Goal: Task Accomplishment & Management: Use online tool/utility

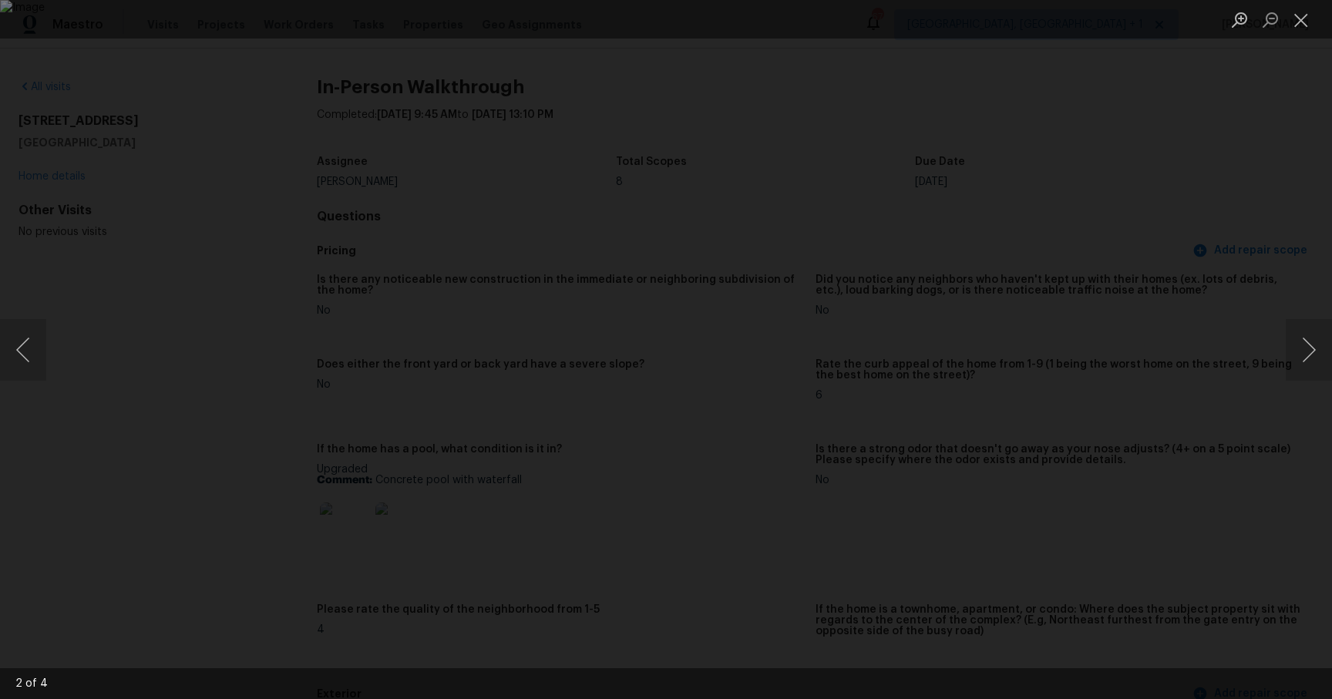
scroll to position [1660, 0]
click at [1308, 25] on button "Close lightbox" at bounding box center [1301, 19] width 31 height 27
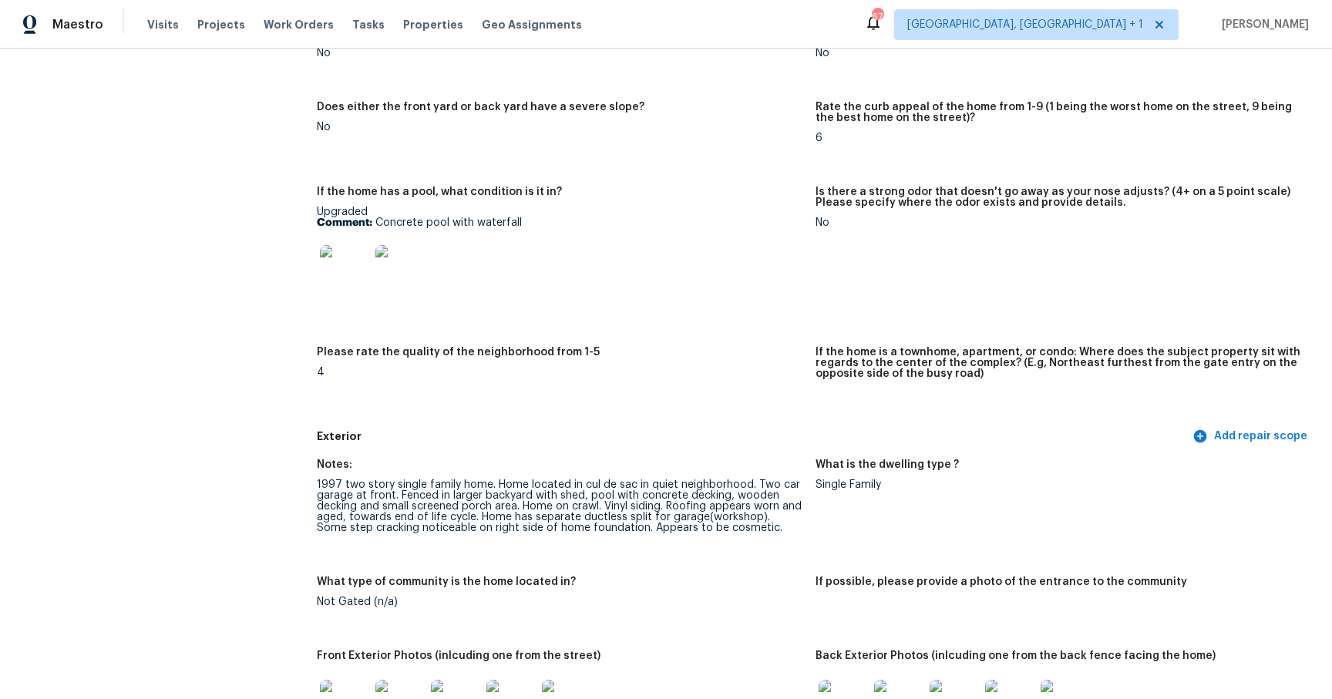
scroll to position [132, 0]
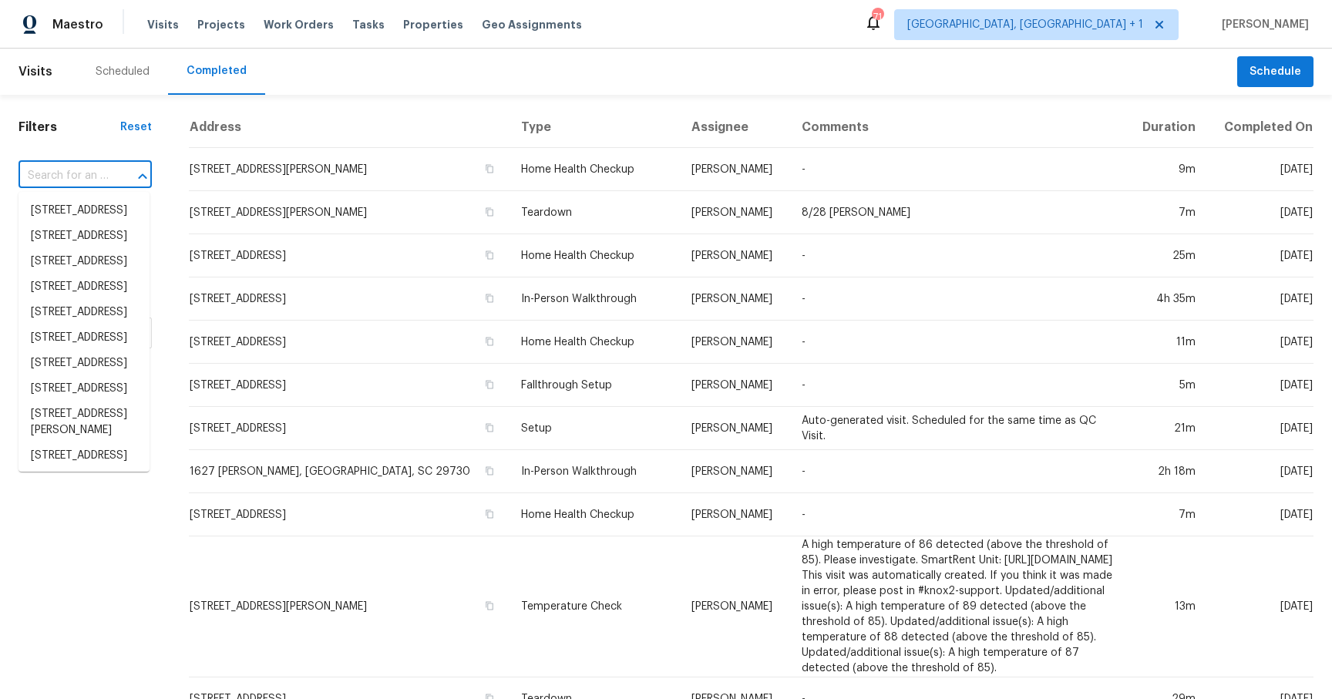
click at [85, 173] on input "text" at bounding box center [64, 176] width 90 height 24
click at [110, 146] on div "Filters Reset ​ Type Assignee Scheduled Date Completed Date" at bounding box center [85, 622] width 170 height 1055
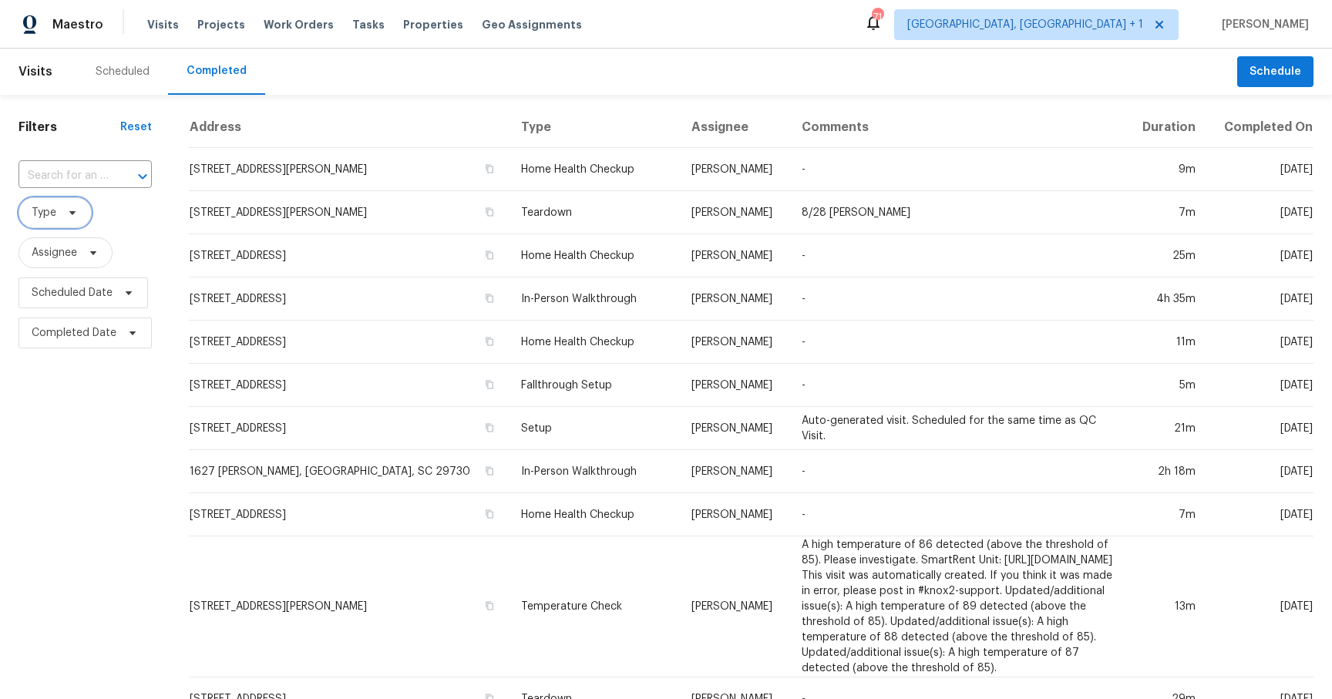
click at [46, 220] on span "Type" at bounding box center [44, 212] width 25 height 15
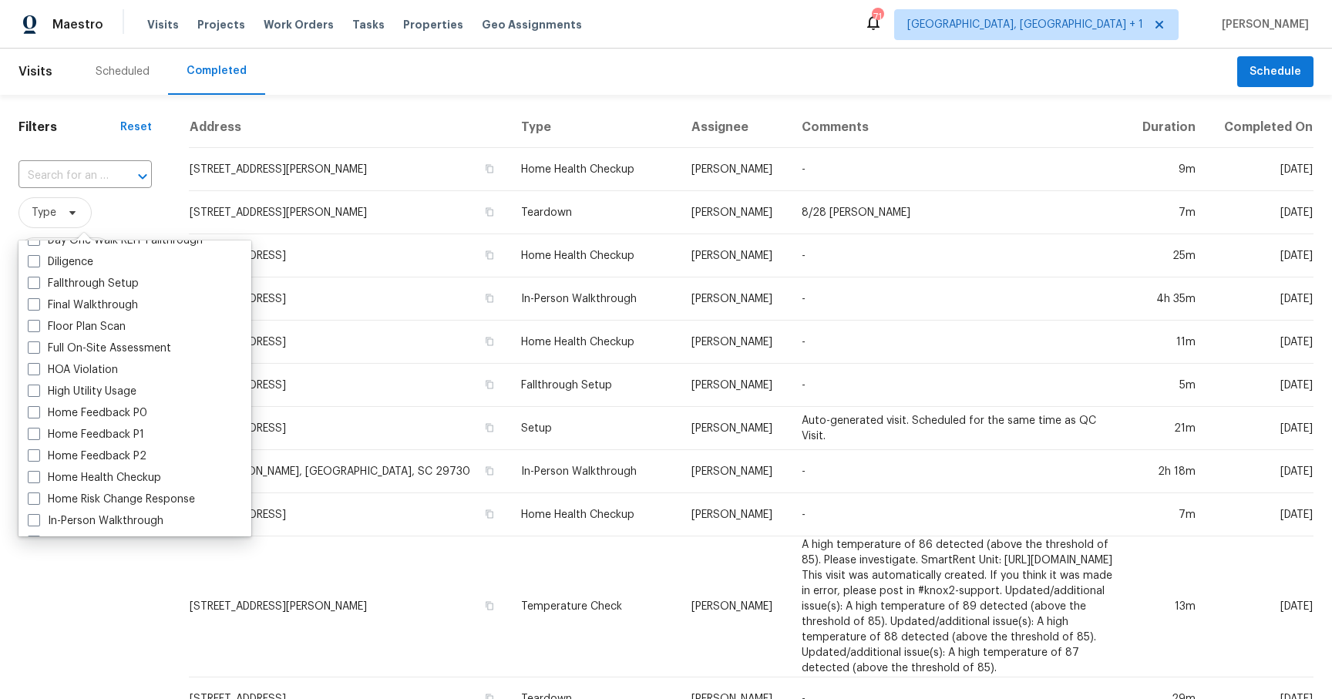
scroll to position [343, 0]
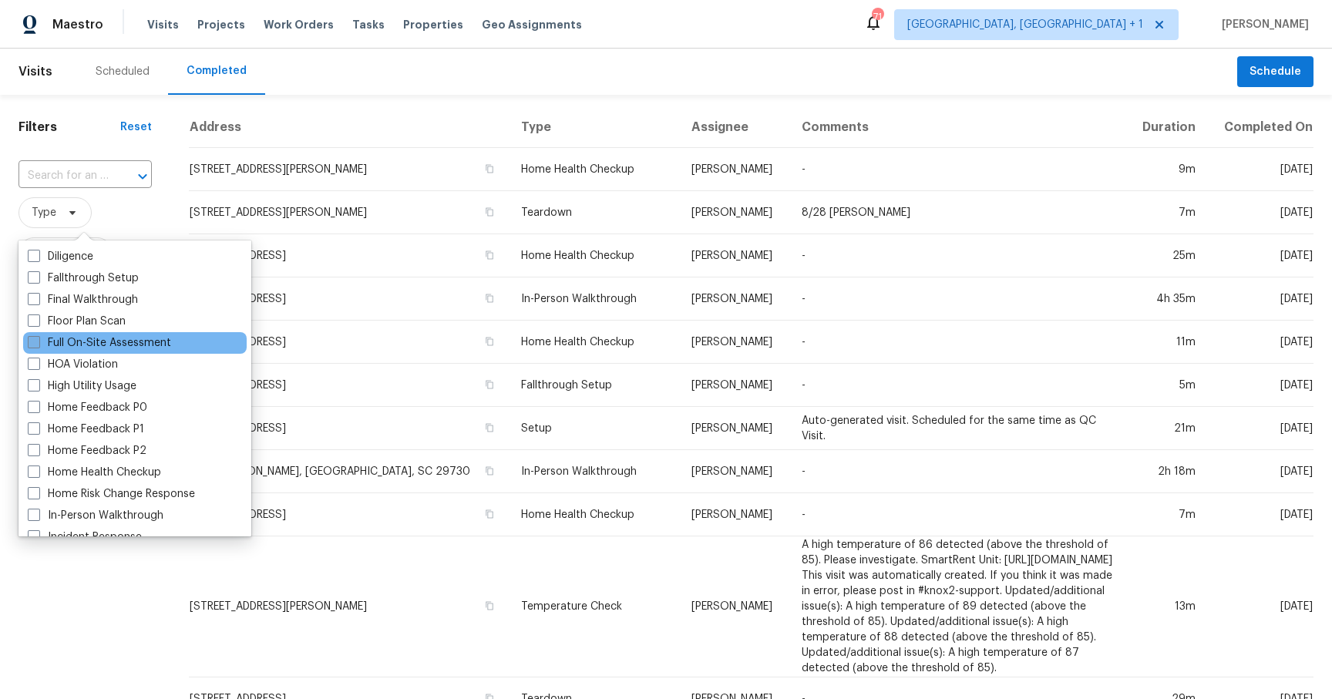
click at [79, 342] on label "Full On-Site Assessment" at bounding box center [99, 342] width 143 height 15
click at [38, 342] on input "Full On-Site Assessment" at bounding box center [33, 340] width 10 height 10
checkbox input "true"
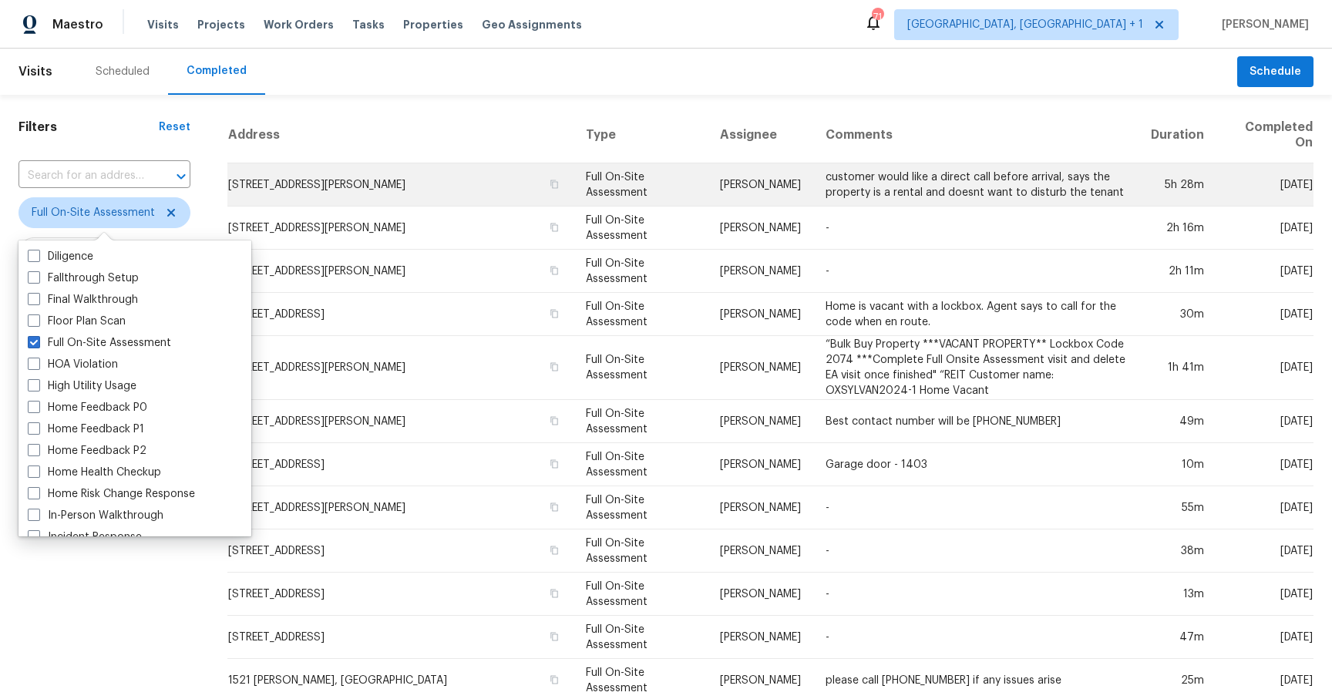
click at [461, 177] on td "614 Normandy Rd, Lancaster, SC 29720" at bounding box center [400, 184] width 346 height 43
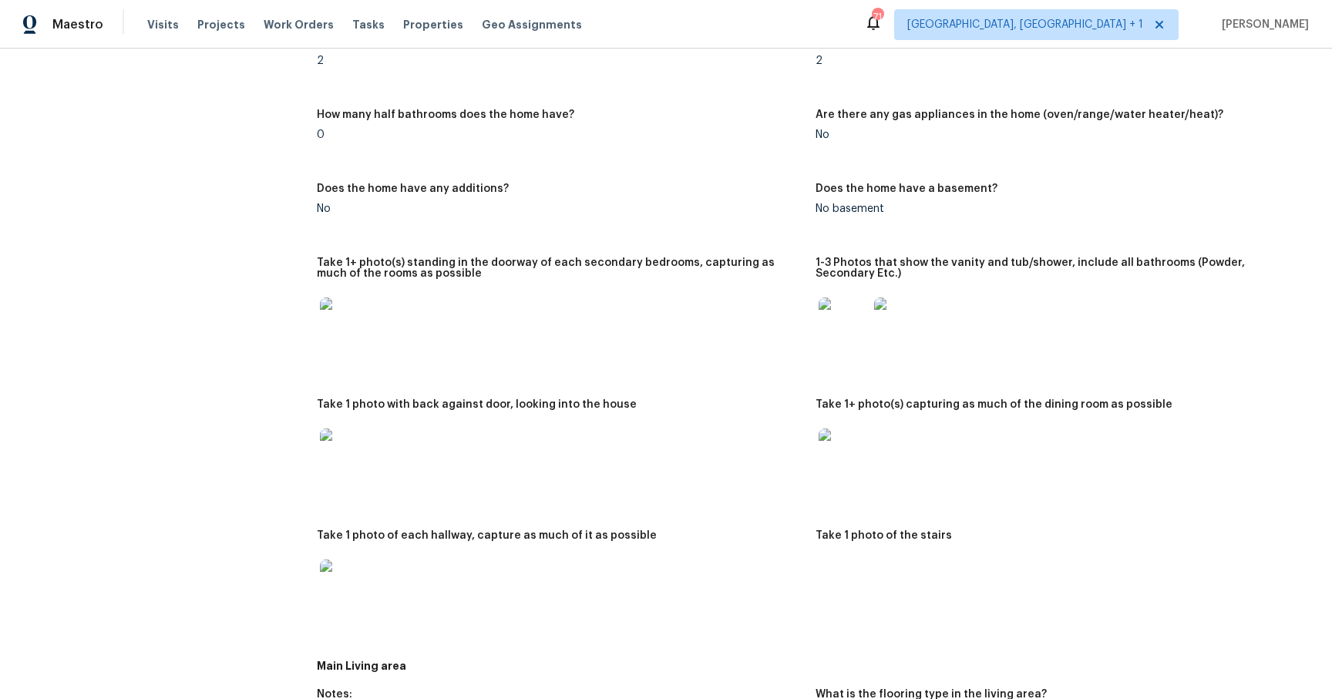
scroll to position [2179, 0]
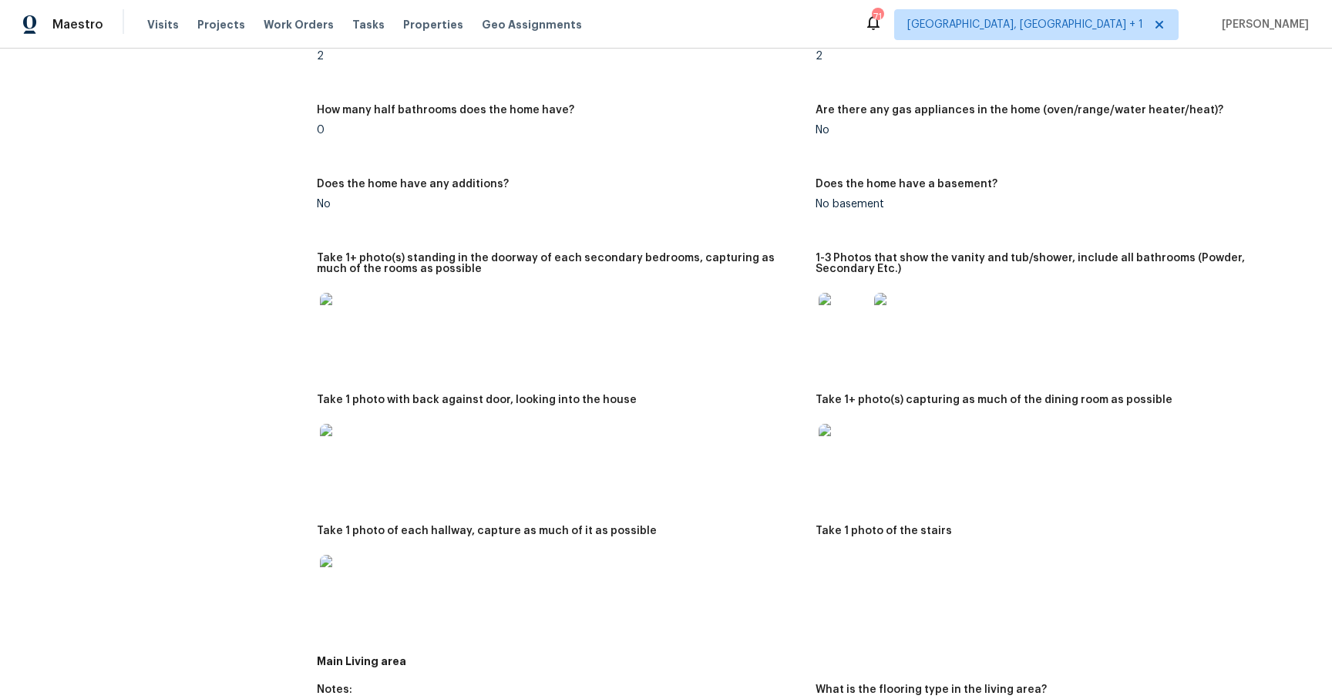
click at [332, 442] on img at bounding box center [344, 448] width 49 height 49
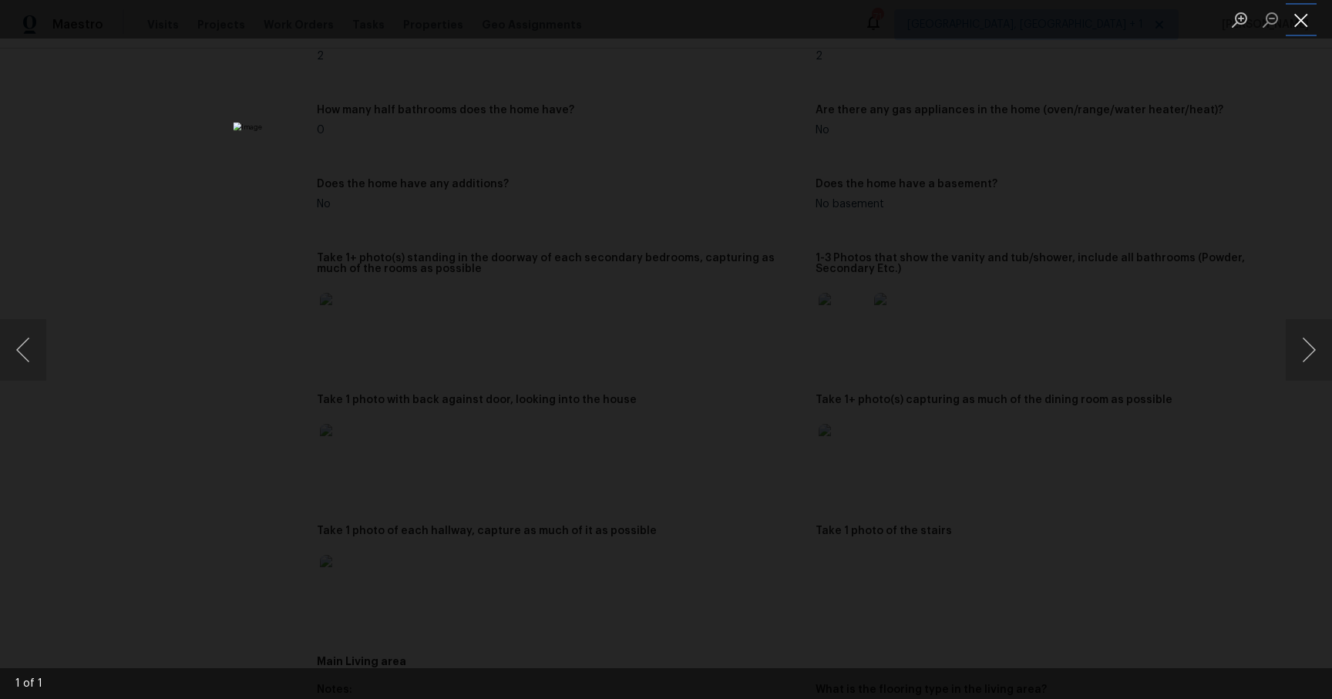
click at [1305, 24] on button "Close lightbox" at bounding box center [1301, 19] width 31 height 27
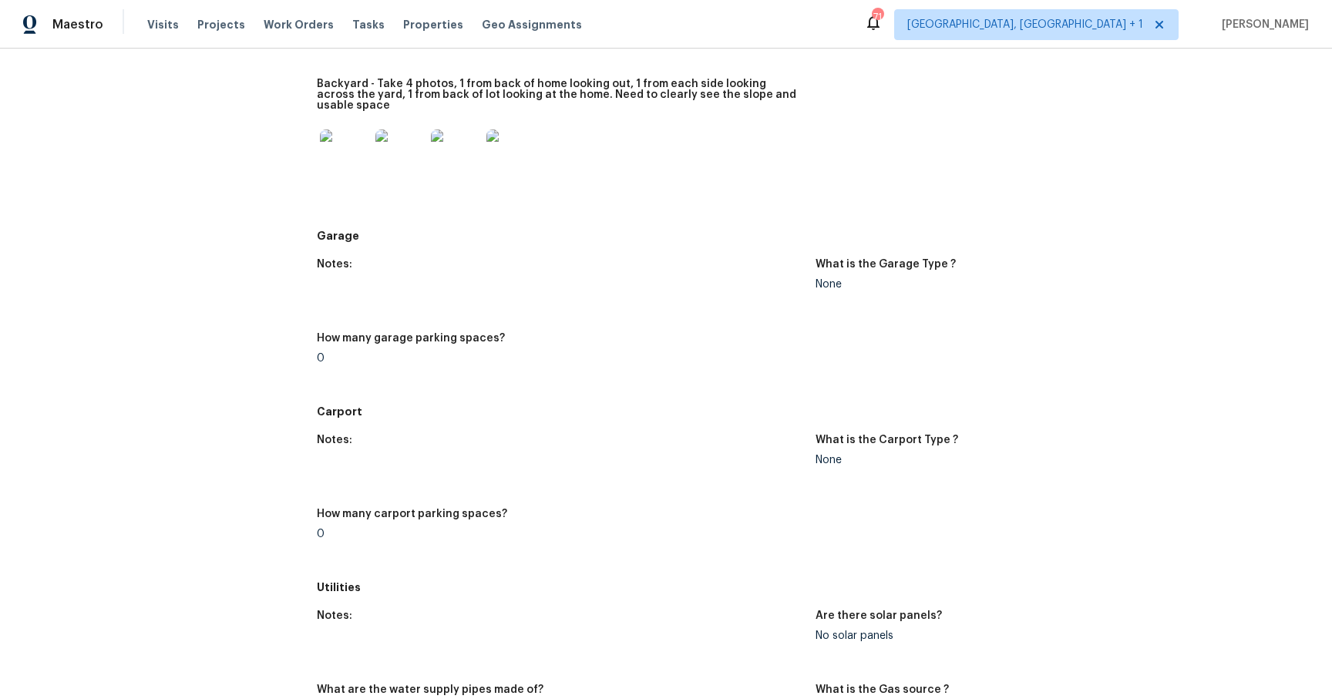
scroll to position [0, 0]
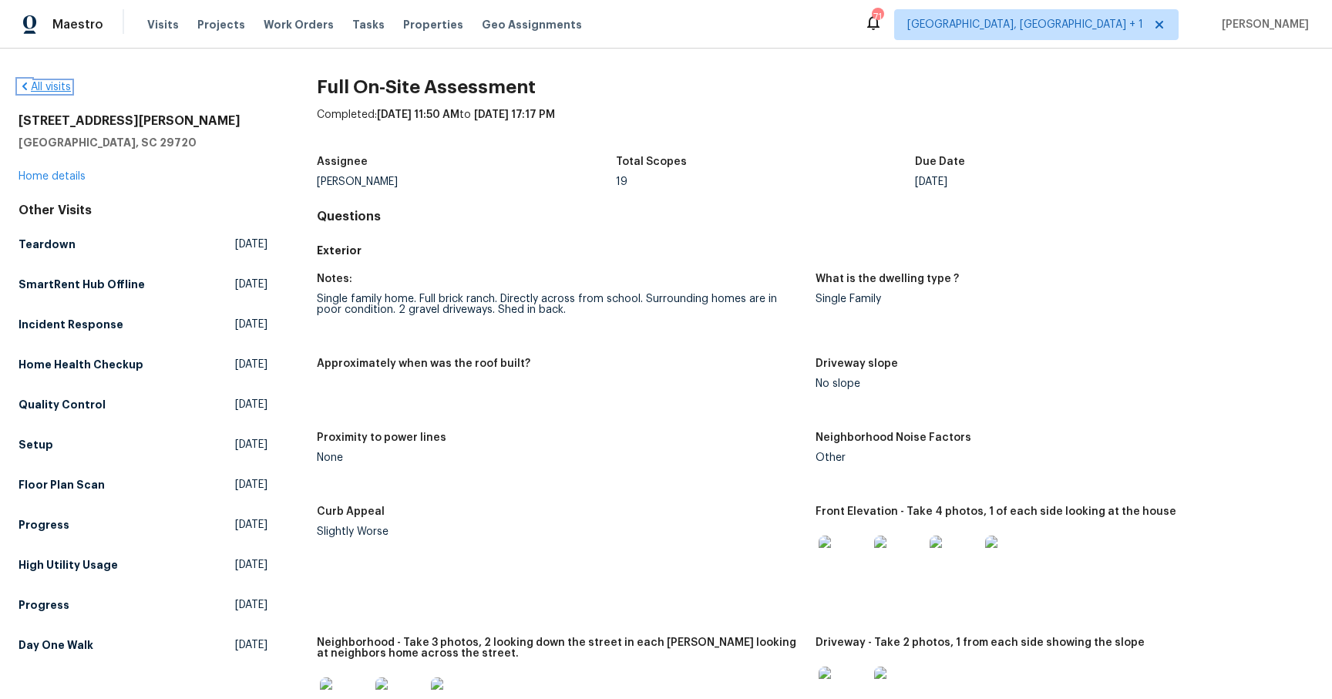
click at [48, 86] on link "All visits" at bounding box center [45, 87] width 52 height 11
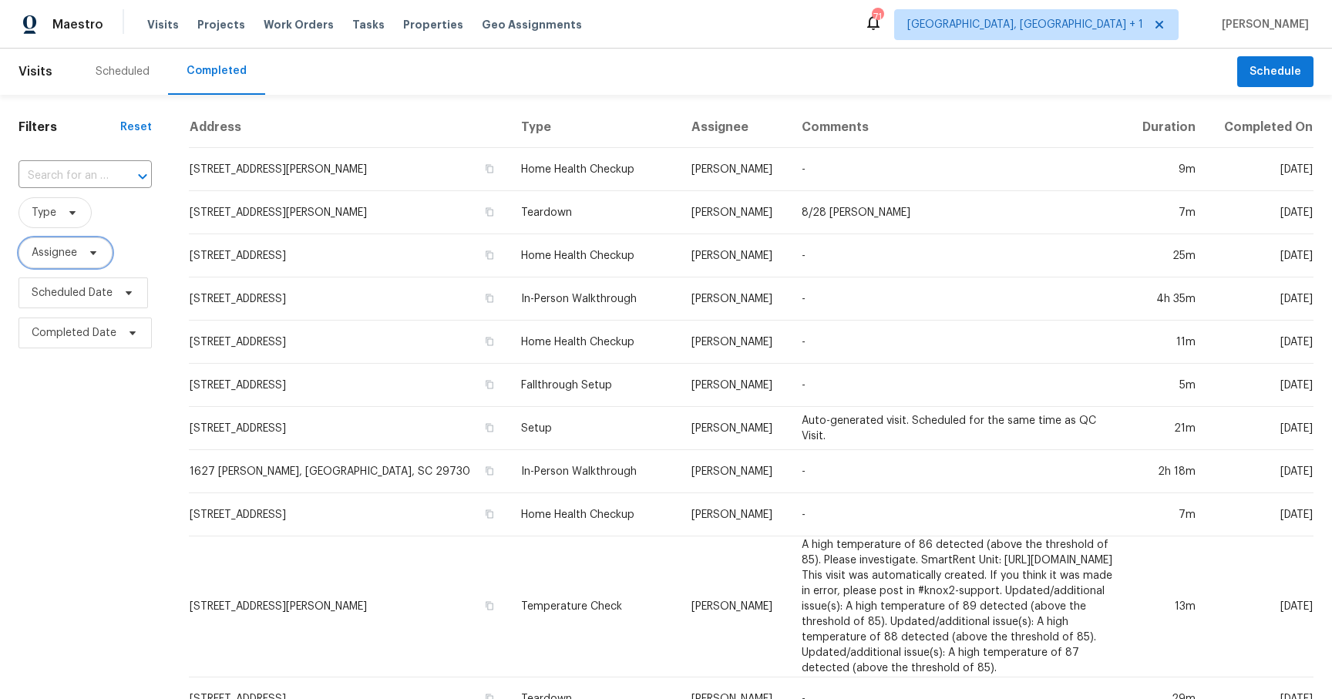
click at [87, 251] on icon at bounding box center [93, 253] width 12 height 12
click at [104, 298] on input "search" at bounding box center [108, 302] width 164 height 31
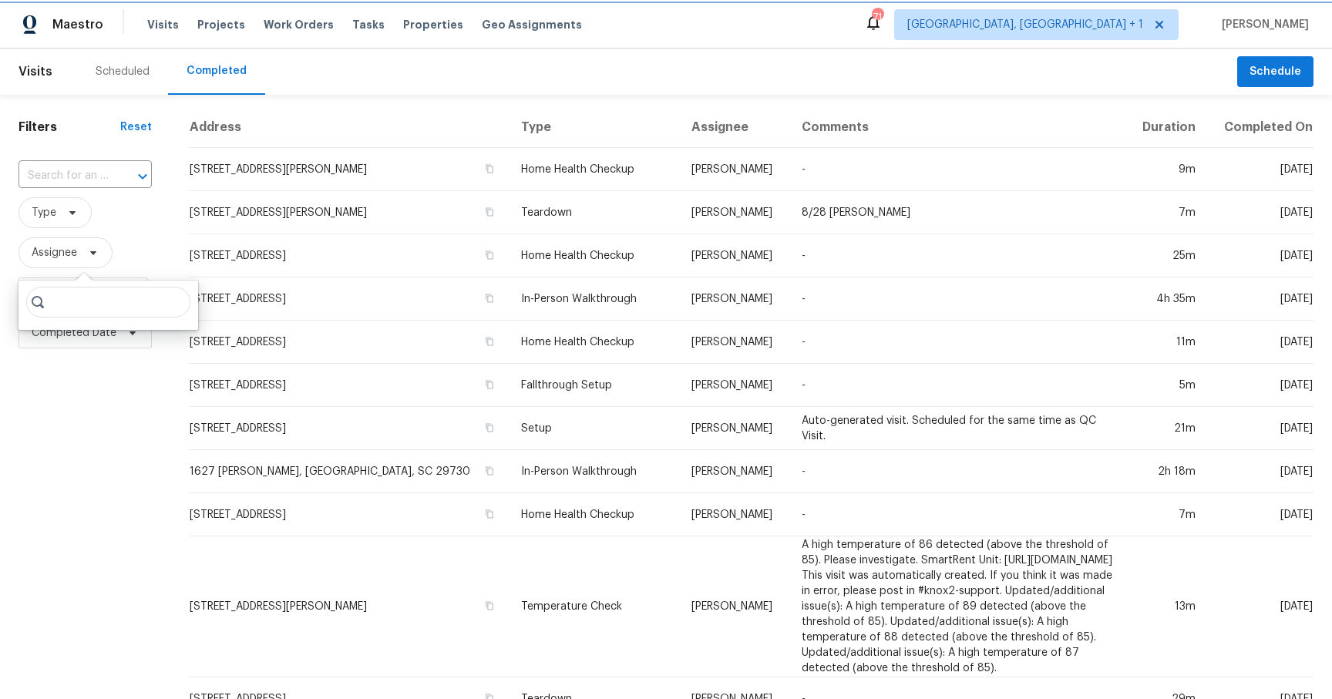
click at [69, 251] on span "Assignee" at bounding box center [54, 252] width 45 height 15
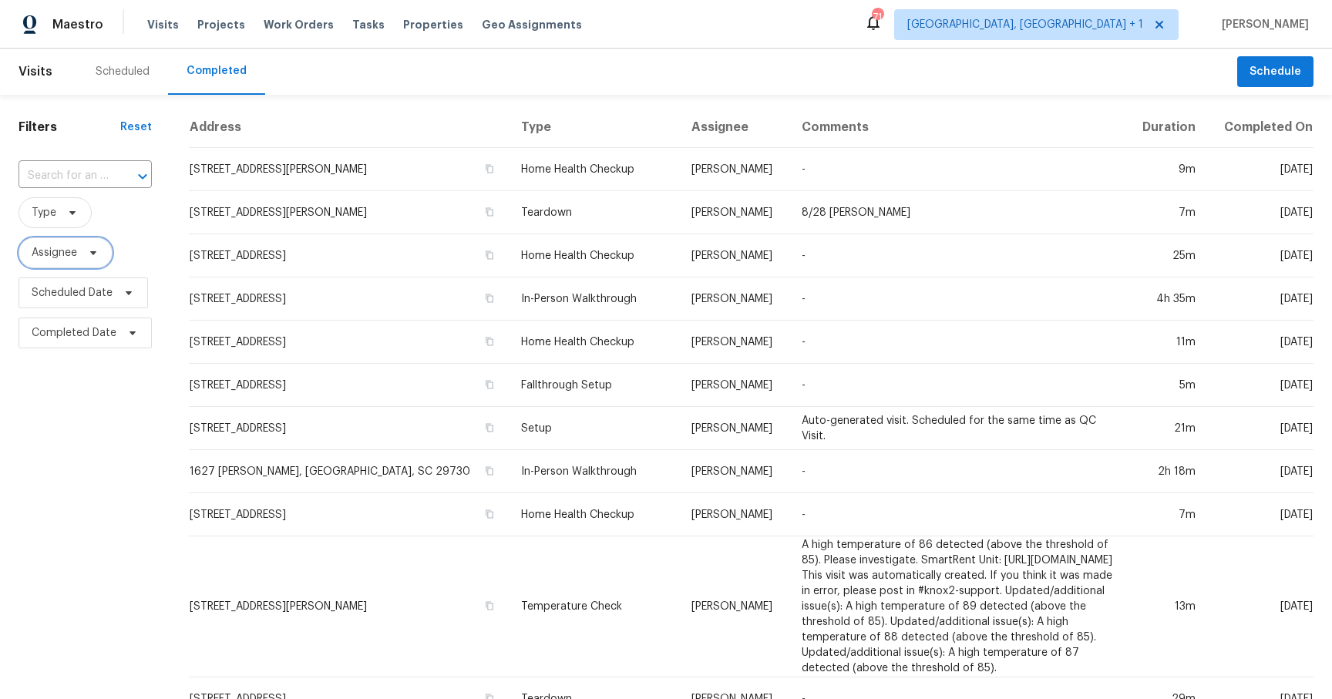
click at [76, 253] on span "Assignee" at bounding box center [54, 252] width 45 height 15
type input "agent"
click at [74, 214] on icon at bounding box center [72, 213] width 12 height 12
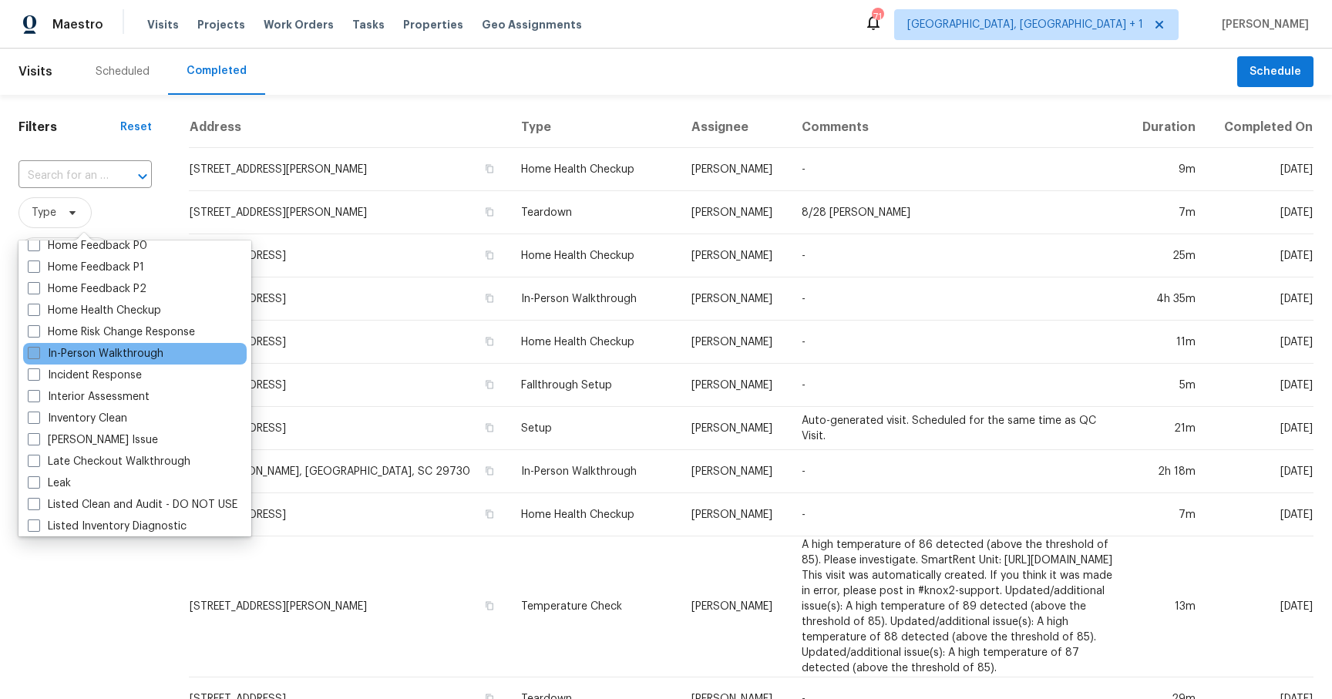
scroll to position [506, 0]
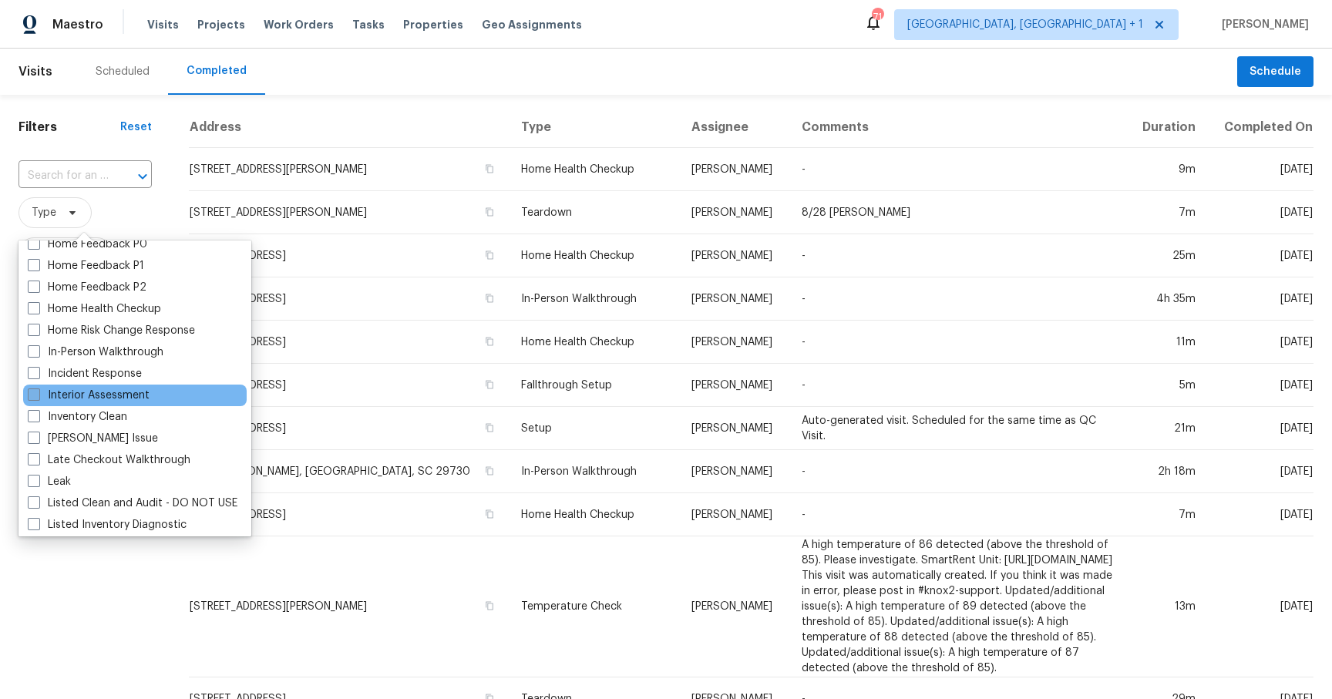
click at [119, 398] on label "Interior Assessment" at bounding box center [89, 395] width 122 height 15
click at [38, 398] on input "Interior Assessment" at bounding box center [33, 393] width 10 height 10
checkbox input "true"
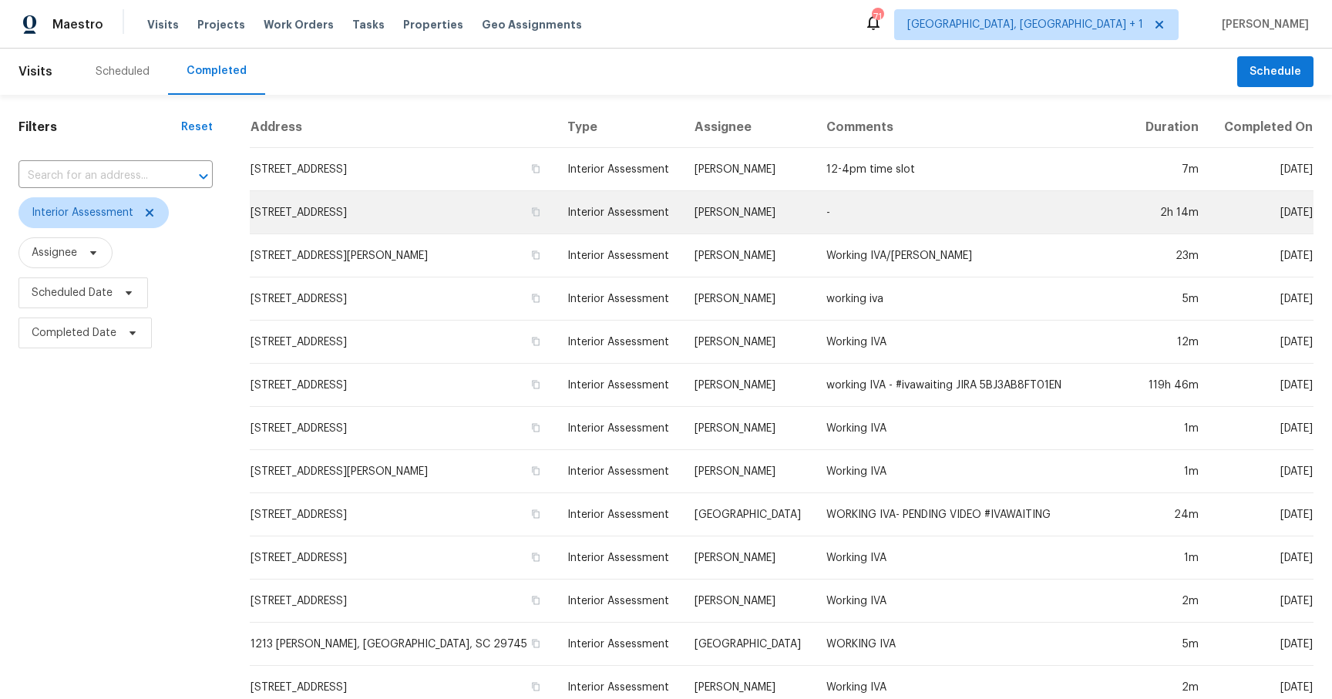
click at [442, 223] on td "2000 Jefferson Ave, Gastonia, NC 28056" at bounding box center [402, 212] width 305 height 43
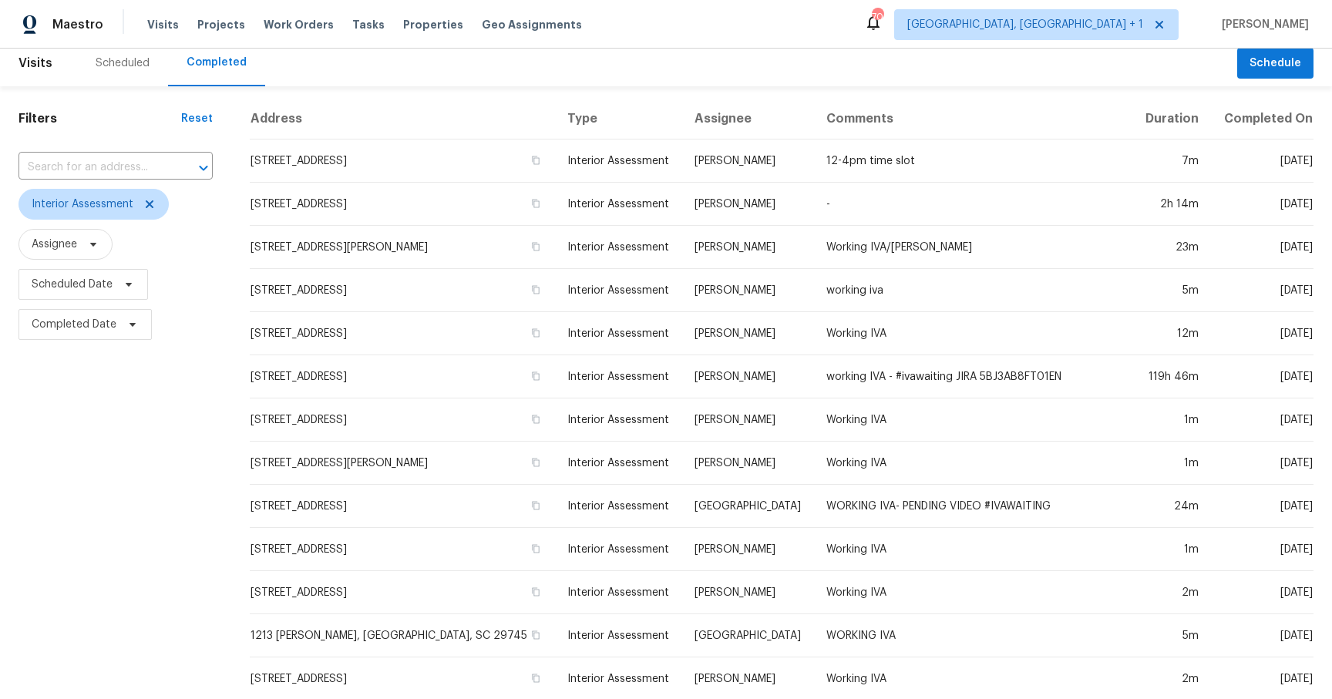
scroll to position [9, 0]
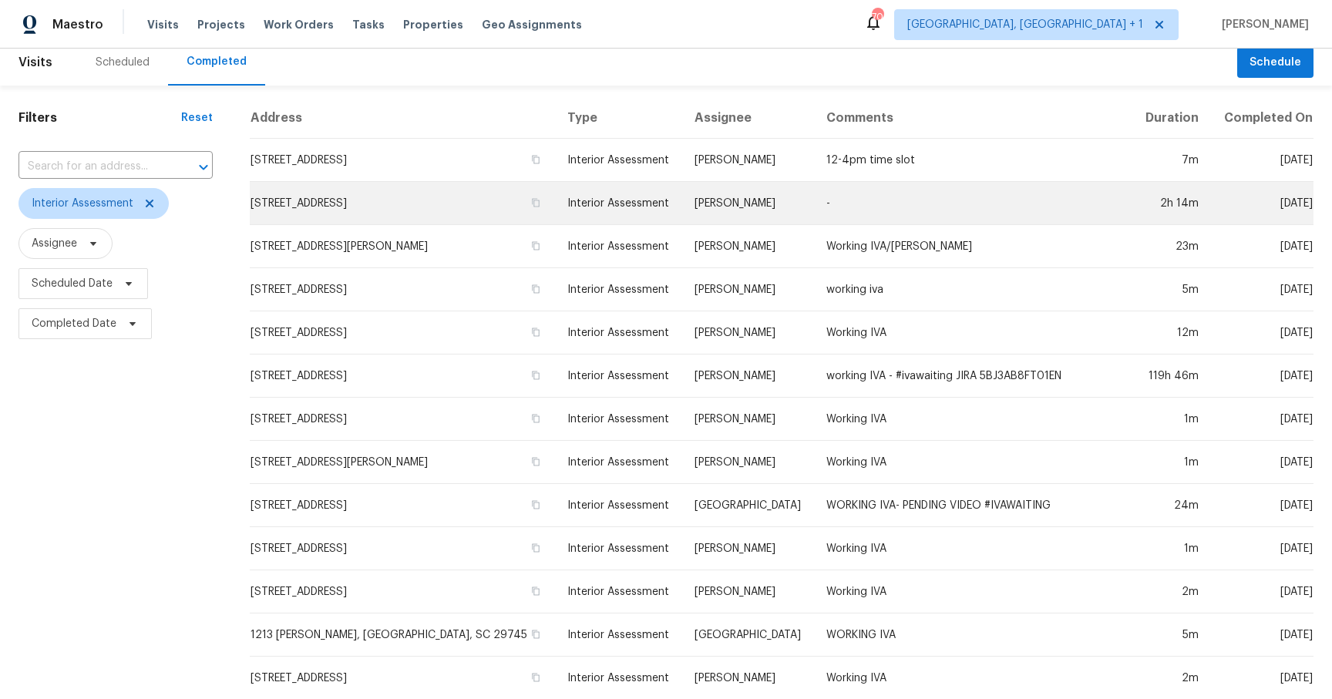
click at [301, 204] on td "2000 Jefferson Ave, Gastonia, NC 28056" at bounding box center [402, 203] width 305 height 43
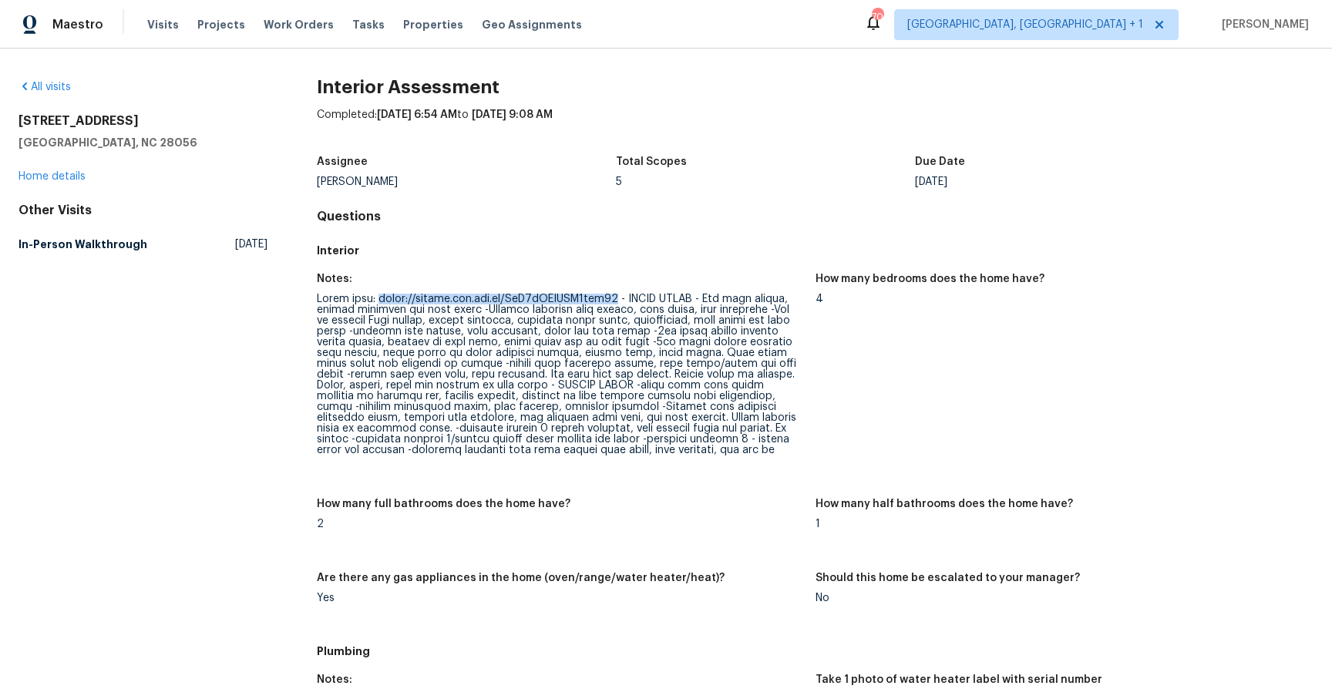
drag, startPoint x: 374, startPoint y: 300, endPoint x: 611, endPoint y: 296, distance: 237.5
click at [611, 296] on div at bounding box center [560, 375] width 486 height 162
copy div "https://photos.app.goo.gl/QtX4rRPBPRT1dnd16"
click at [52, 87] on link "All visits" at bounding box center [45, 87] width 52 height 11
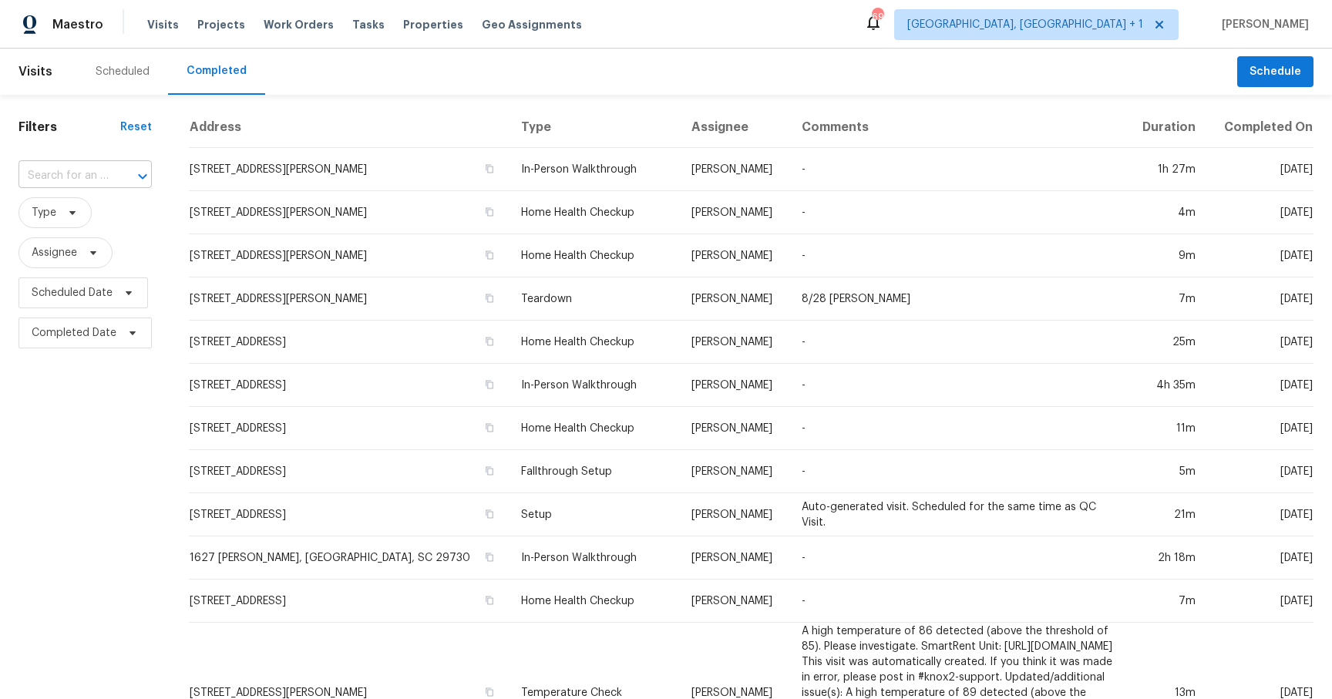
click at [141, 180] on icon "Open" at bounding box center [142, 176] width 19 height 19
click at [78, 133] on h1 "Filters" at bounding box center [70, 126] width 102 height 15
click at [70, 223] on span "Type" at bounding box center [55, 212] width 73 height 31
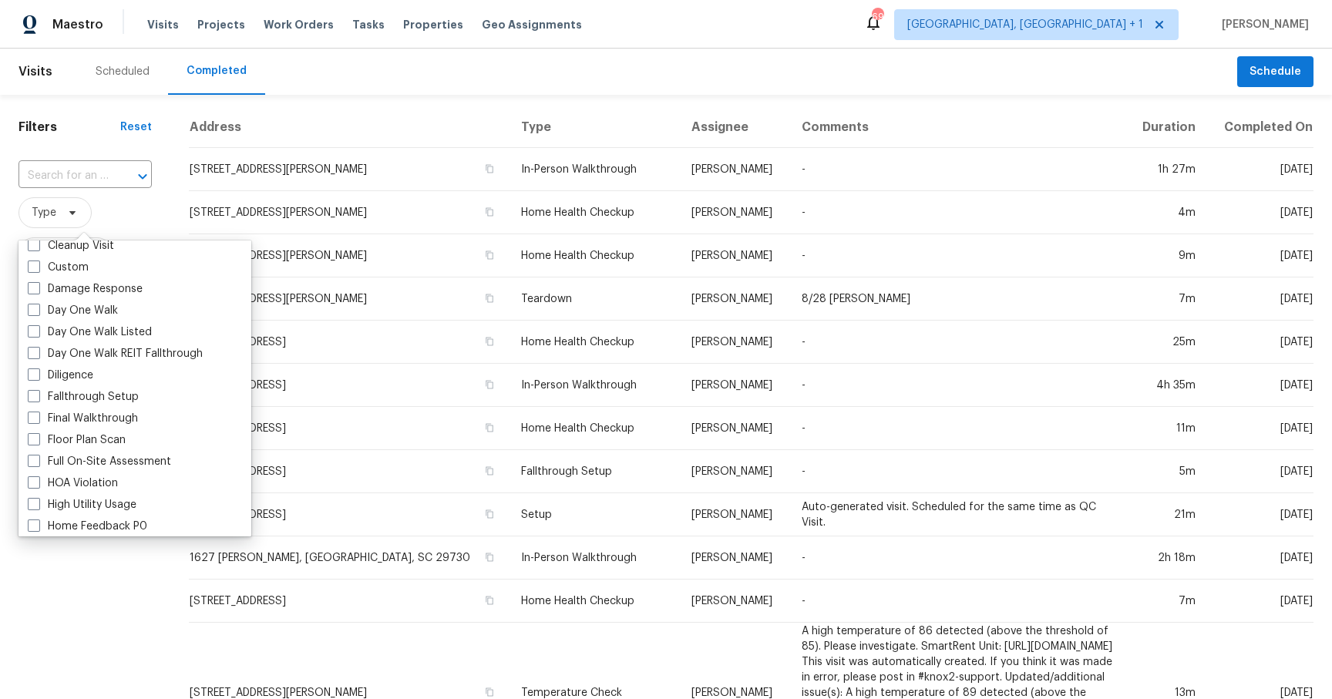
scroll to position [226, 0]
click at [115, 419] on label "Final Walkthrough" at bounding box center [83, 416] width 110 height 15
click at [38, 419] on input "Final Walkthrough" at bounding box center [33, 414] width 10 height 10
checkbox input "true"
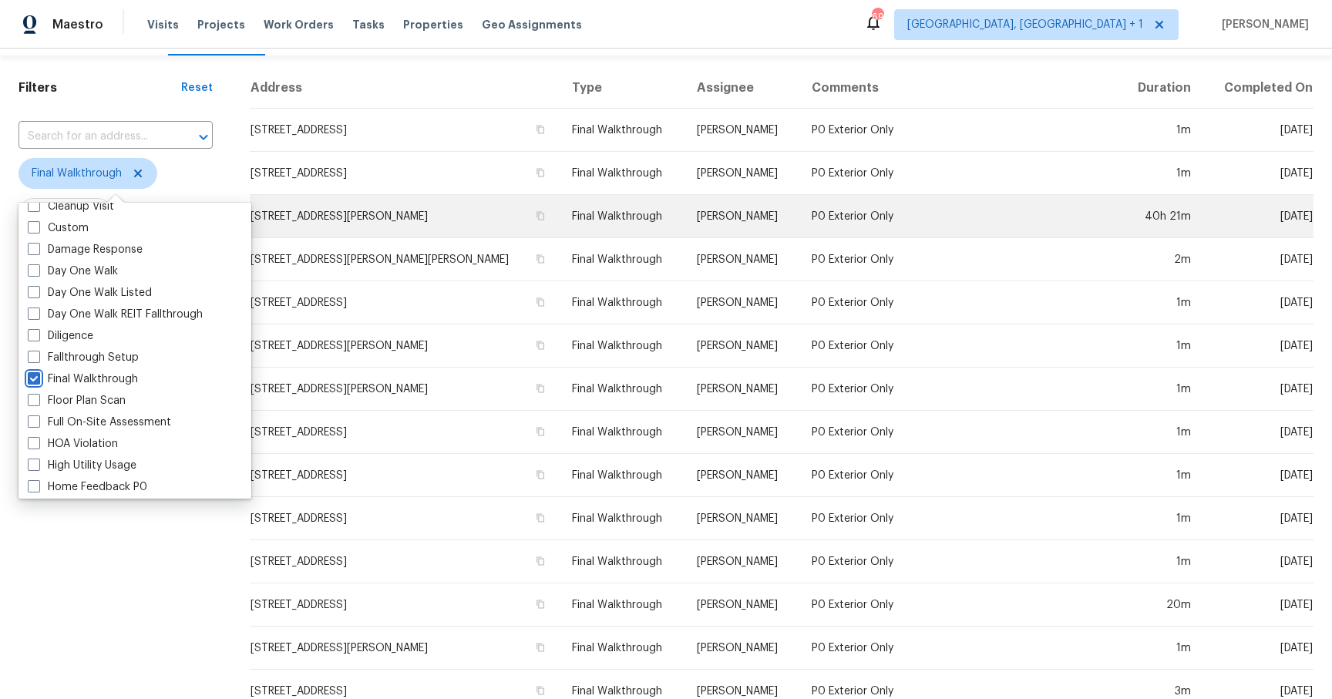
scroll to position [38, 0]
click at [393, 217] on td "[STREET_ADDRESS][PERSON_NAME]" at bounding box center [405, 218] width 310 height 43
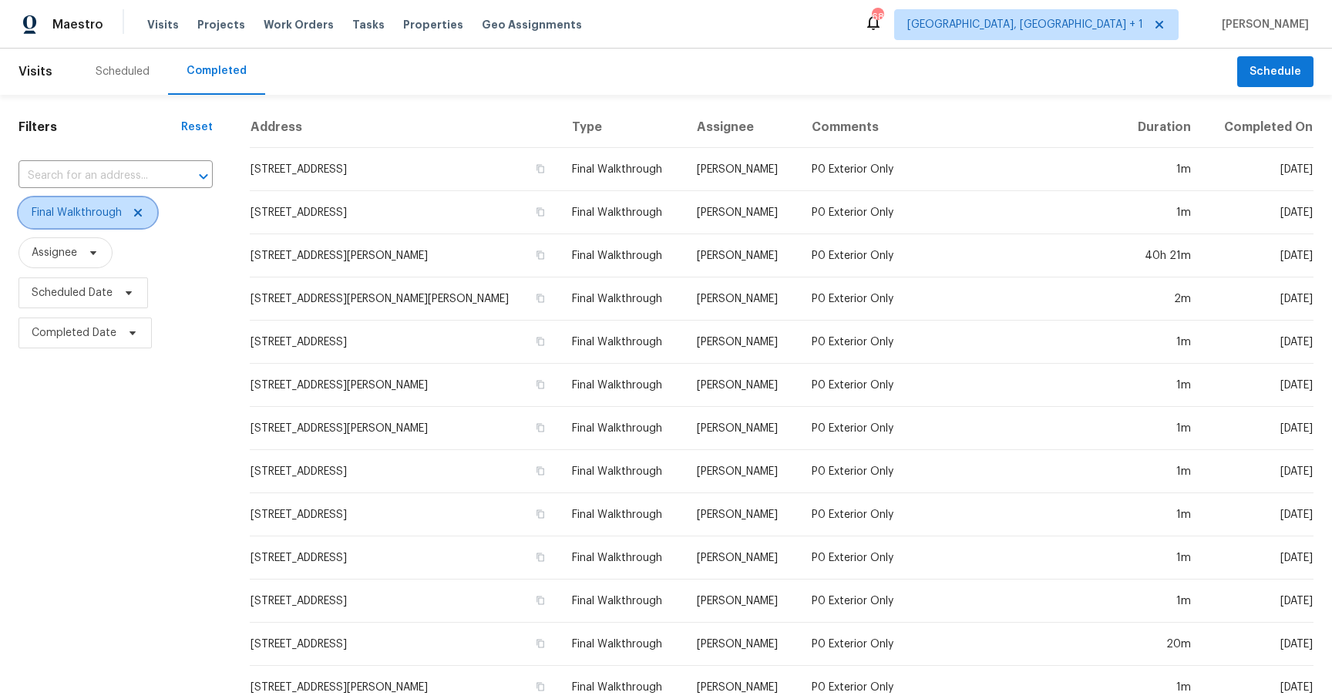
click at [141, 213] on icon at bounding box center [138, 213] width 12 height 12
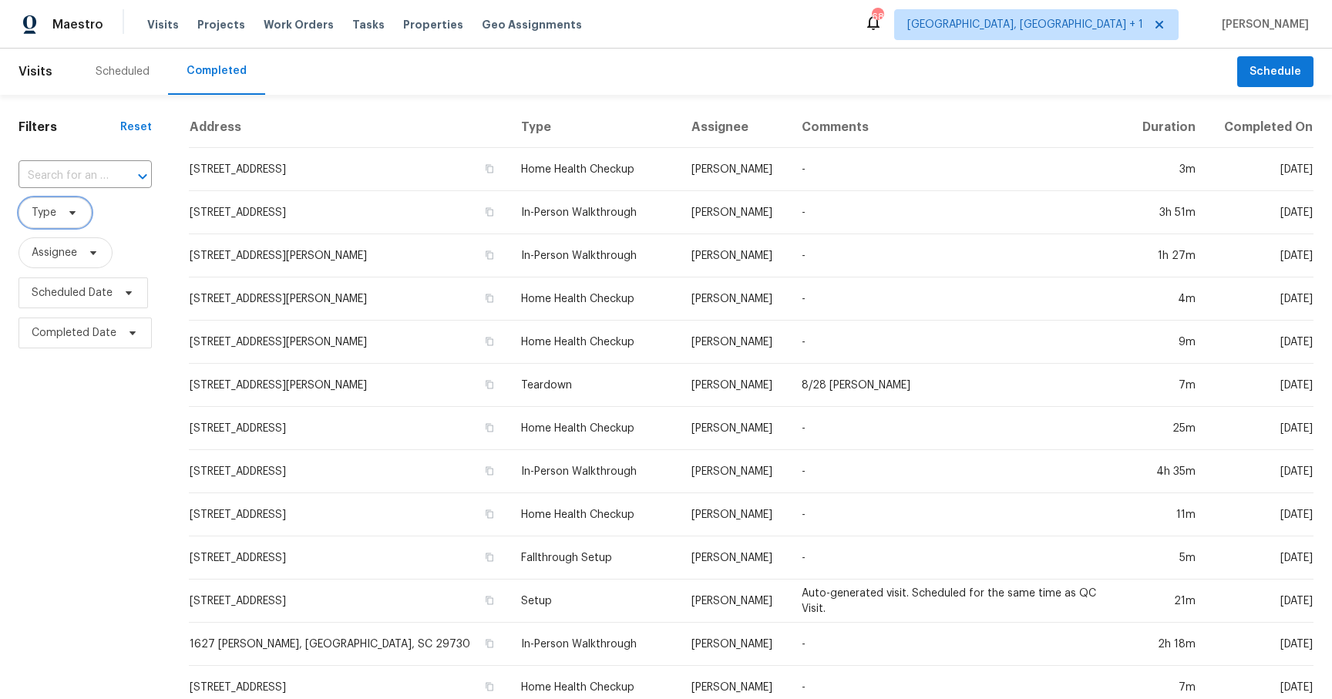
click at [63, 217] on span at bounding box center [70, 213] width 17 height 12
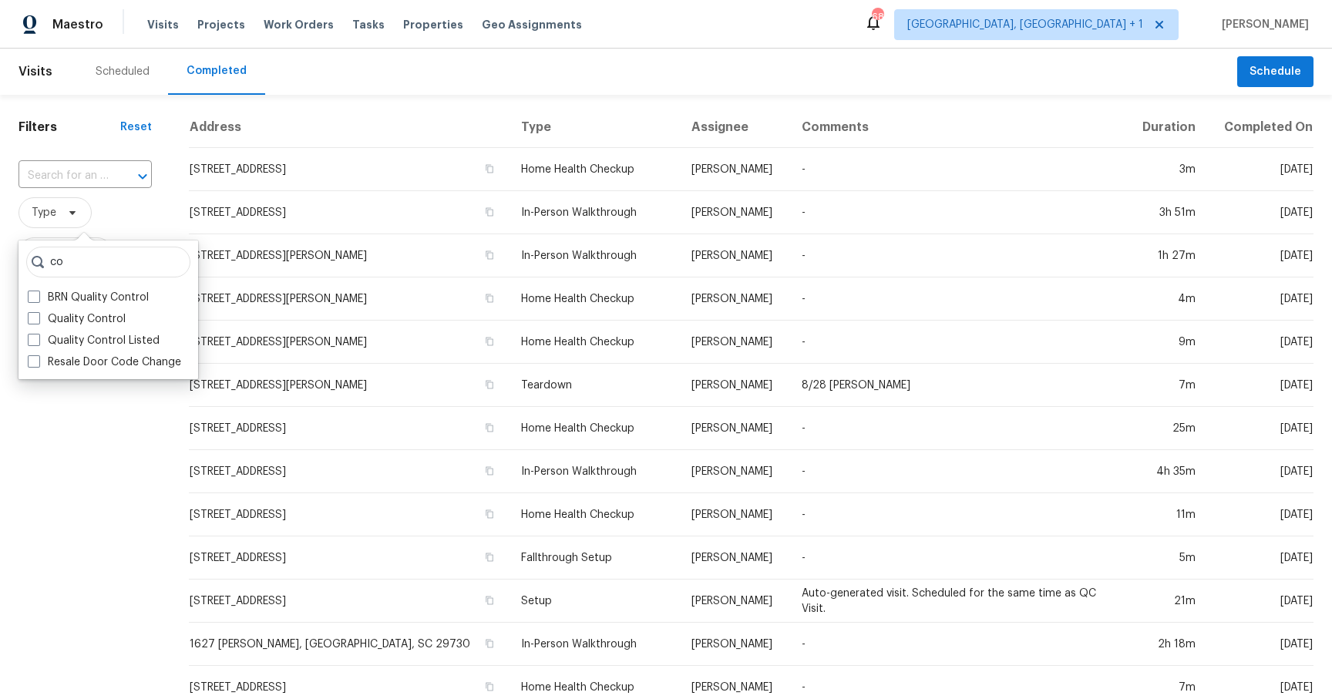
type input "c"
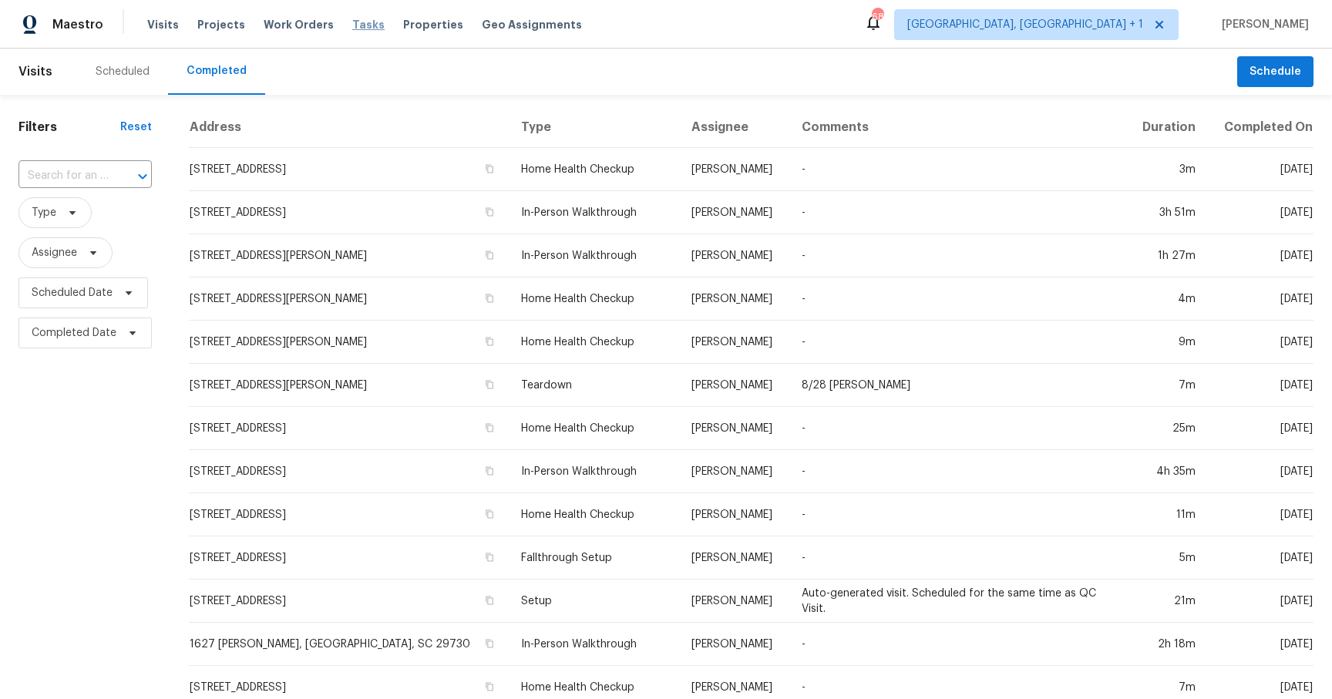
click at [354, 25] on span "Tasks" at bounding box center [368, 24] width 32 height 11
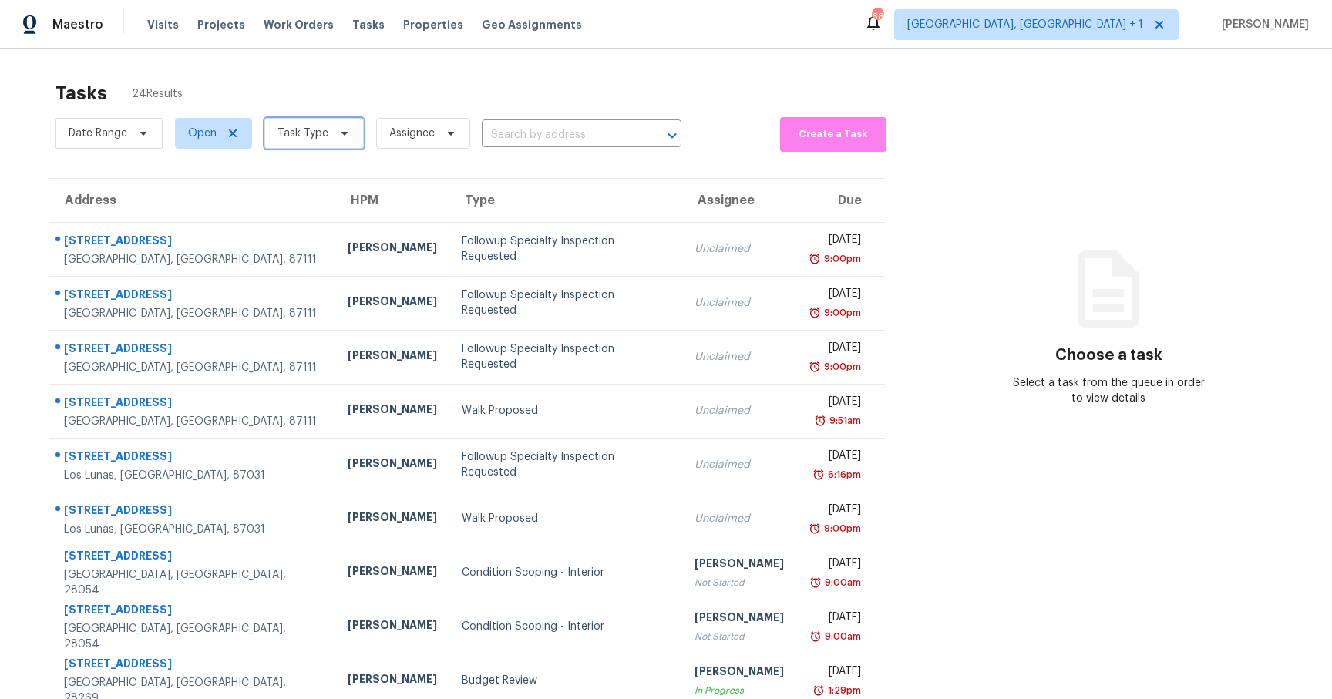
click at [343, 133] on icon at bounding box center [345, 134] width 6 height 4
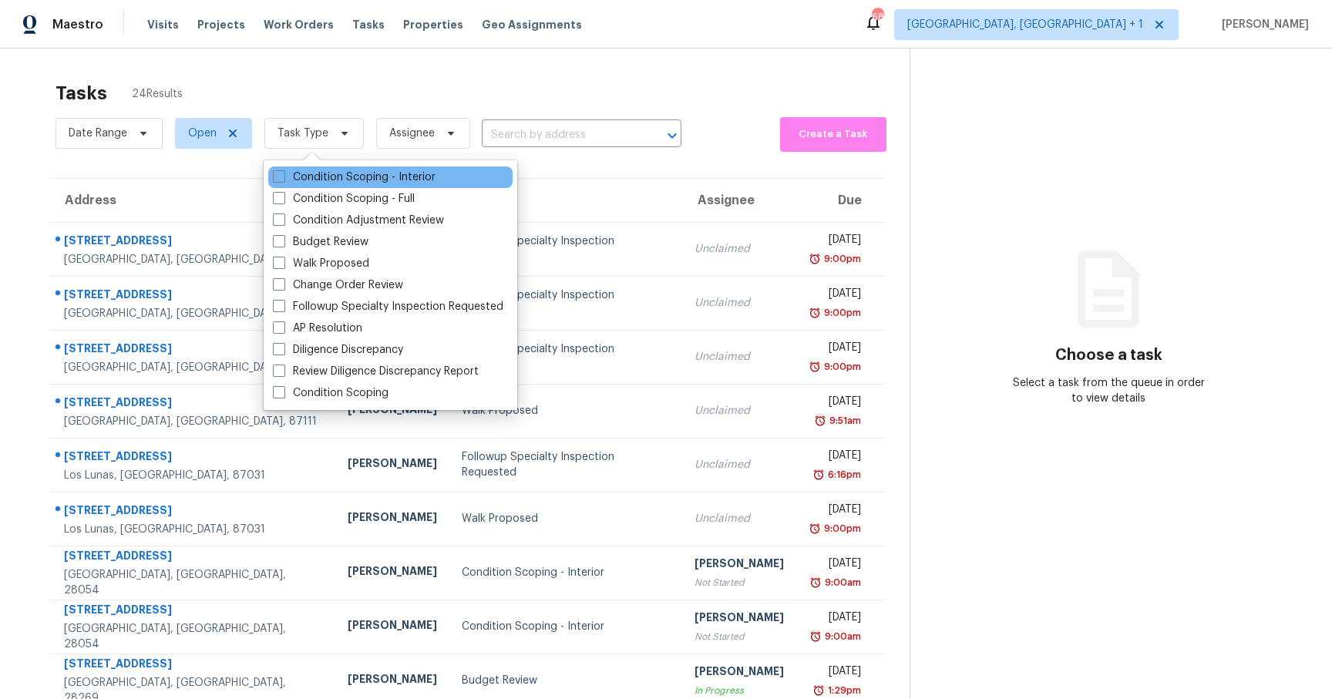
click at [280, 185] on div "Condition Scoping - Interior" at bounding box center [390, 178] width 244 height 22
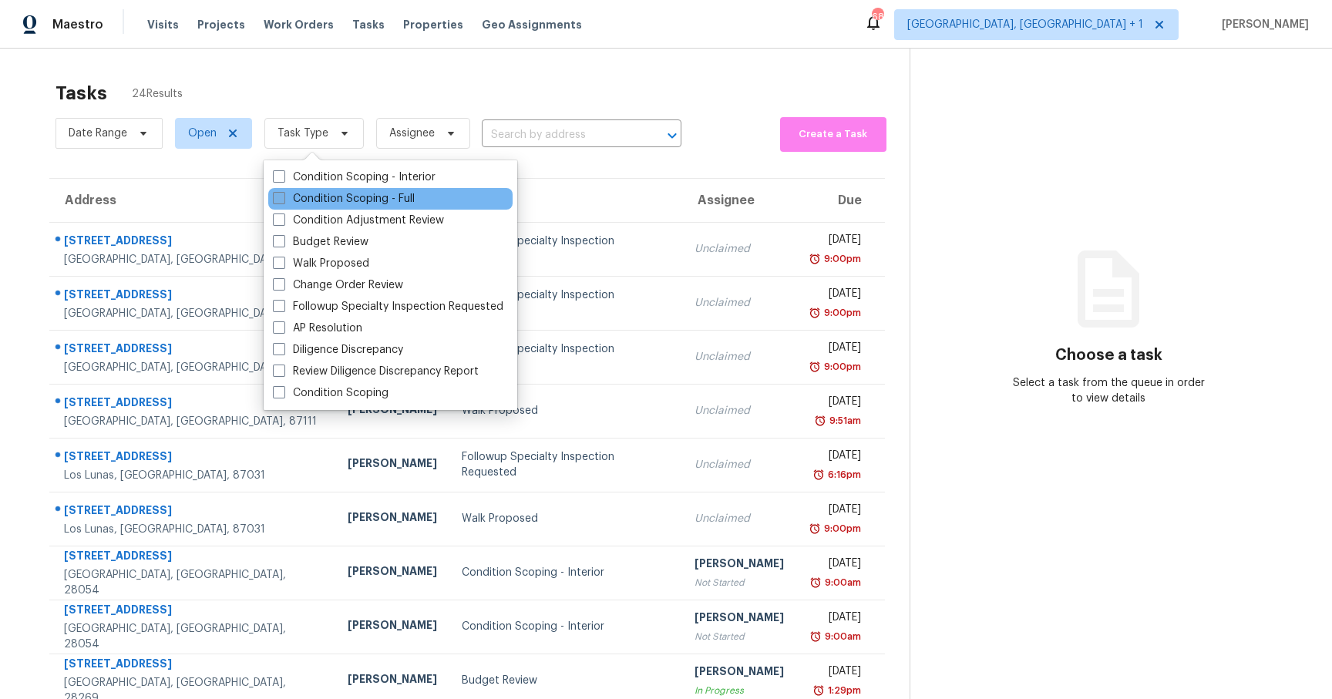
click at [280, 197] on span at bounding box center [279, 198] width 12 height 12
click at [280, 197] on input "Condition Scoping - Full" at bounding box center [278, 196] width 10 height 10
checkbox input "true"
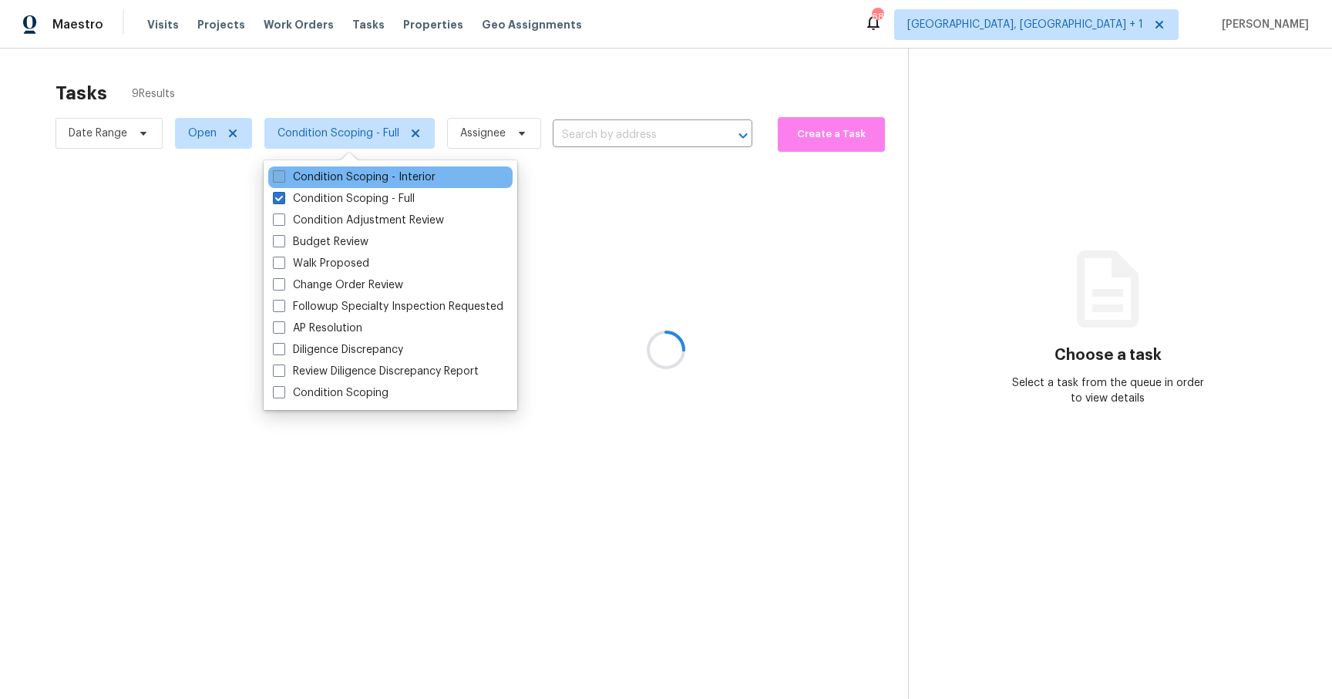
click at [281, 181] on span at bounding box center [279, 176] width 12 height 12
click at [281, 180] on input "Condition Scoping - Interior" at bounding box center [278, 175] width 10 height 10
checkbox input "true"
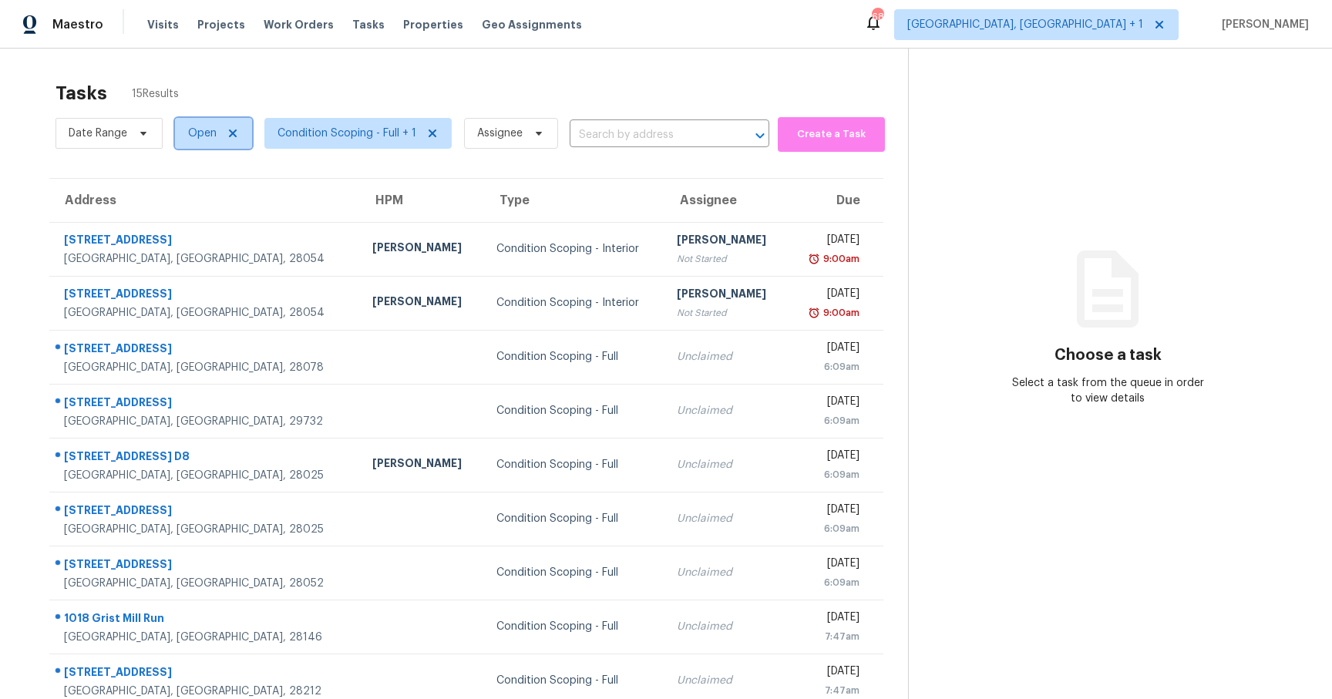
drag, startPoint x: 240, startPoint y: 133, endPoint x: 252, endPoint y: 134, distance: 12.4
click at [252, 134] on div "Date Range Open Condition Scoping - Full + 1 Assignee ​" at bounding box center [413, 133] width 714 height 40
click at [1093, 33] on span "[GEOGRAPHIC_DATA], [GEOGRAPHIC_DATA] + 1" at bounding box center [1036, 24] width 284 height 31
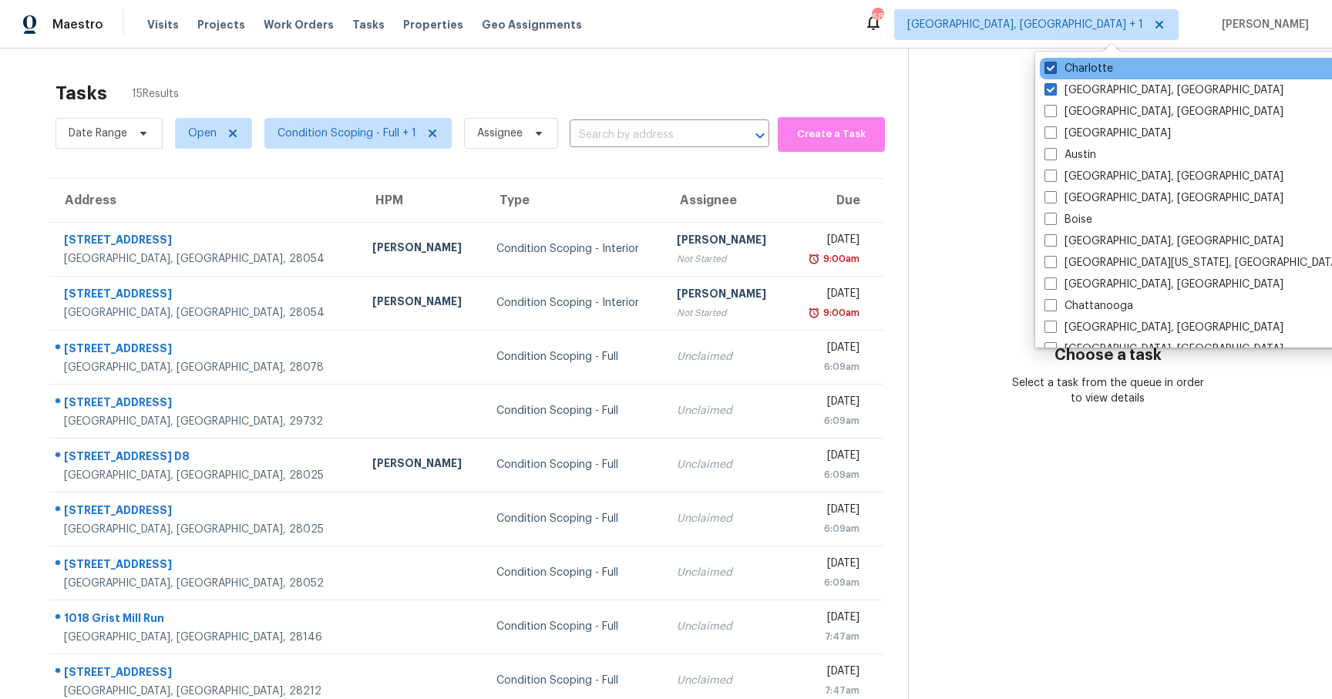
click at [1049, 70] on span at bounding box center [1051, 68] width 12 height 12
click at [1049, 70] on input "Charlotte" at bounding box center [1050, 66] width 10 height 10
checkbox input "false"
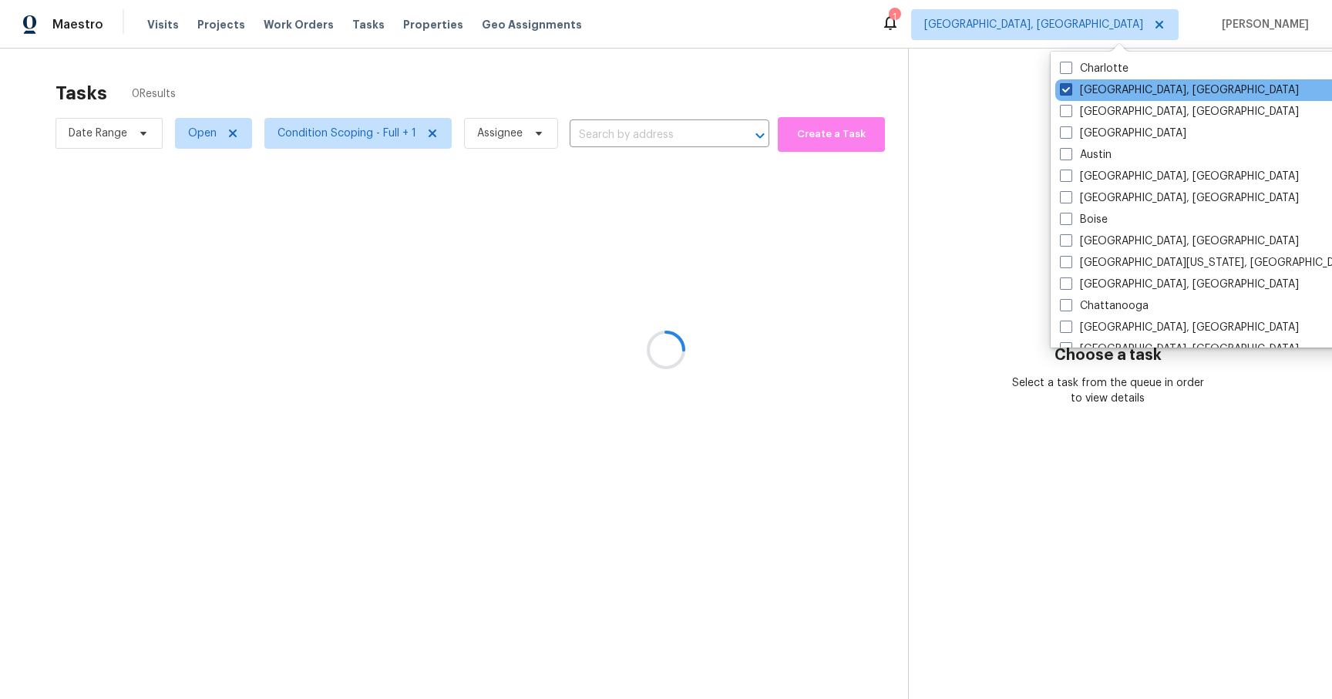
click at [1064, 89] on span at bounding box center [1066, 89] width 12 height 12
click at [1064, 89] on input "[GEOGRAPHIC_DATA], [GEOGRAPHIC_DATA]" at bounding box center [1065, 87] width 10 height 10
checkbox input "true"
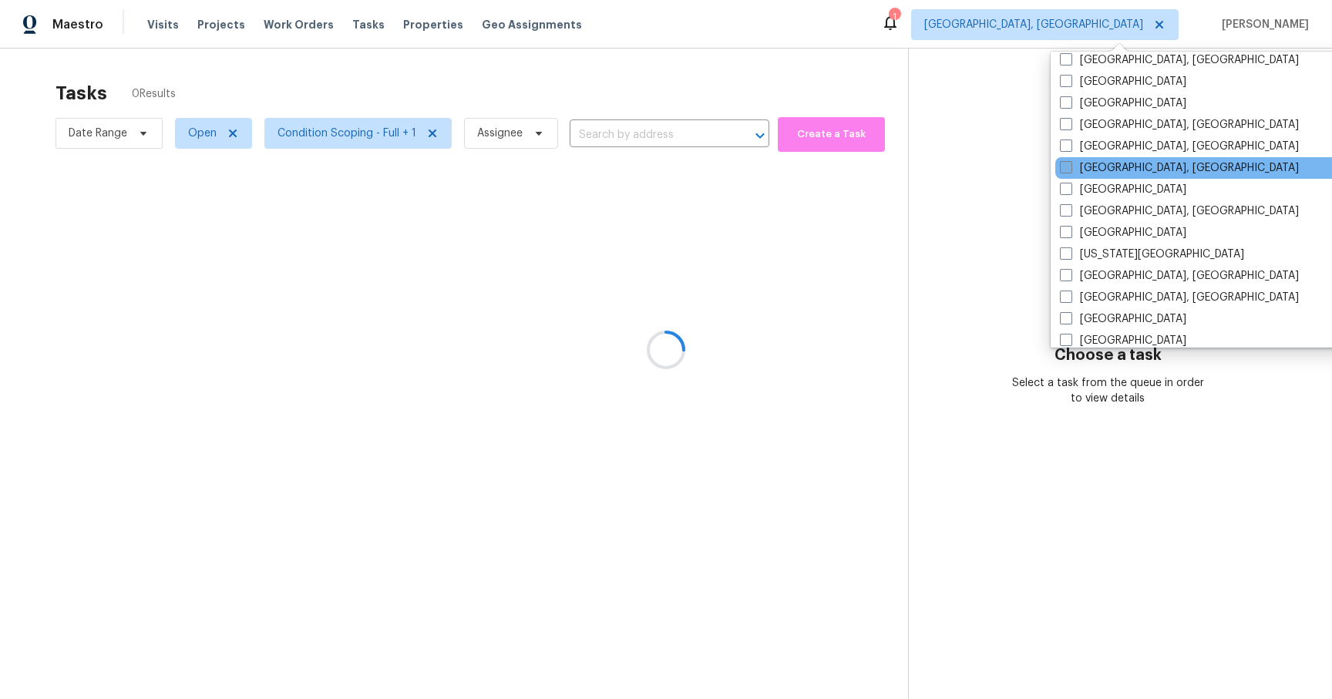
scroll to position [1033, 0]
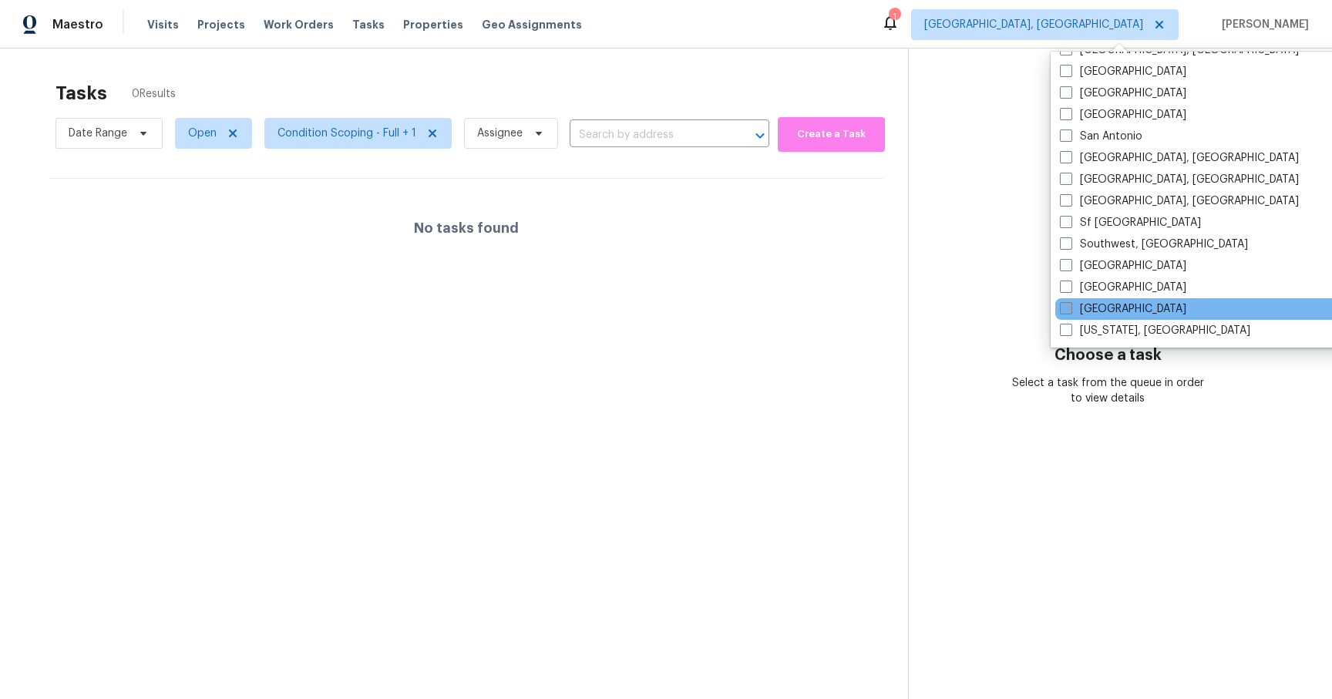
click at [1064, 307] on span at bounding box center [1066, 308] width 12 height 12
click at [1064, 307] on input "[GEOGRAPHIC_DATA]" at bounding box center [1065, 306] width 10 height 10
checkbox input "true"
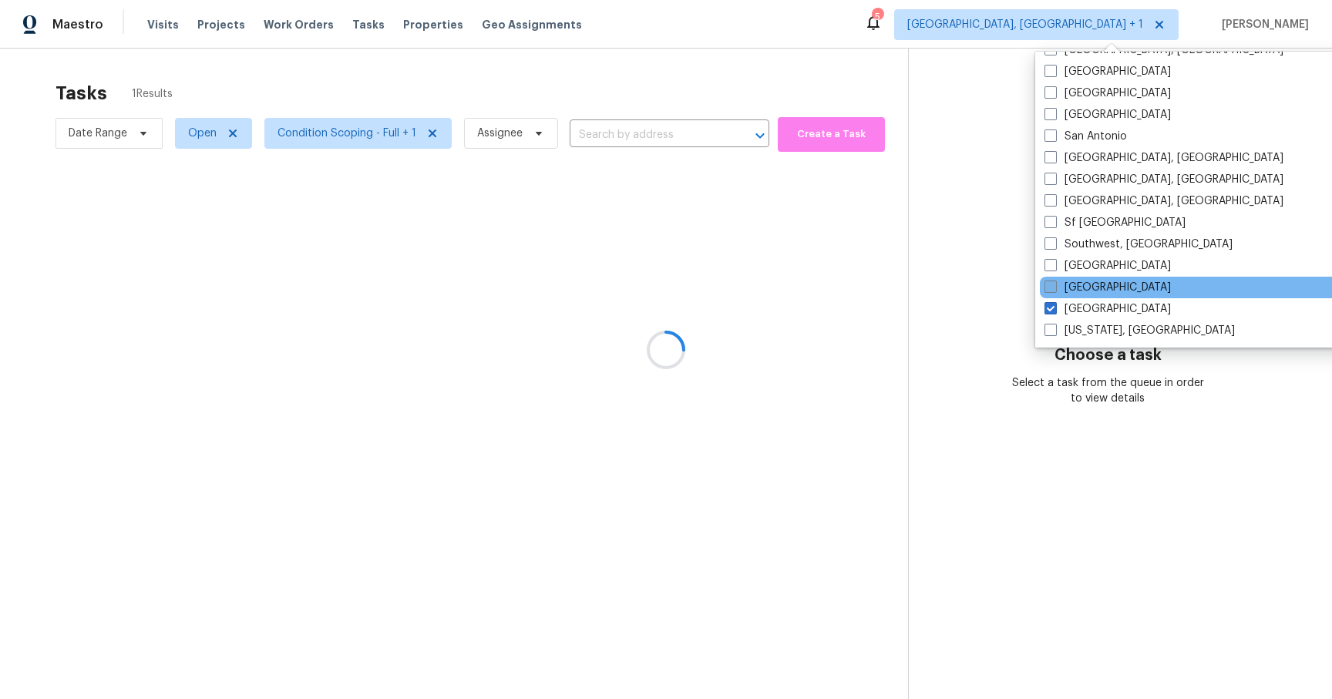
click at [1049, 288] on span at bounding box center [1051, 287] width 12 height 12
click at [1049, 288] on input "[GEOGRAPHIC_DATA]" at bounding box center [1050, 285] width 10 height 10
checkbox input "true"
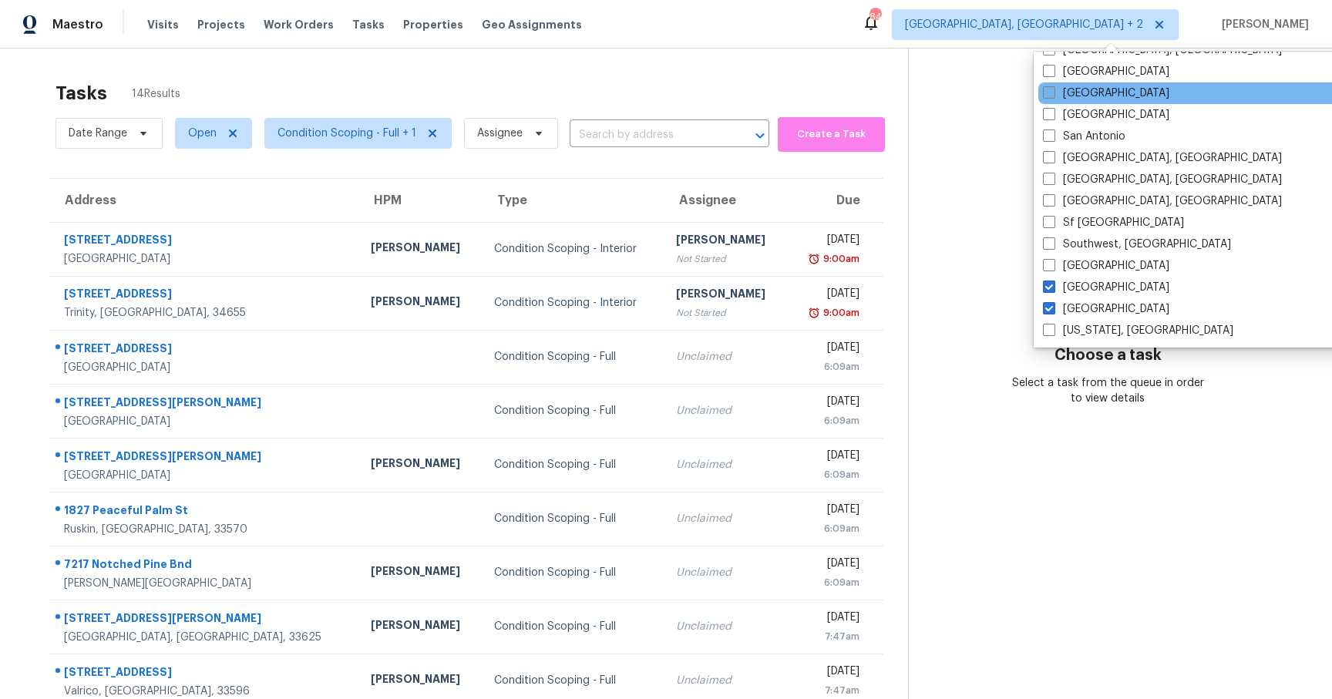
click at [1044, 95] on span at bounding box center [1049, 92] width 12 height 12
click at [1044, 95] on input "[GEOGRAPHIC_DATA]" at bounding box center [1048, 91] width 10 height 10
checkbox input "true"
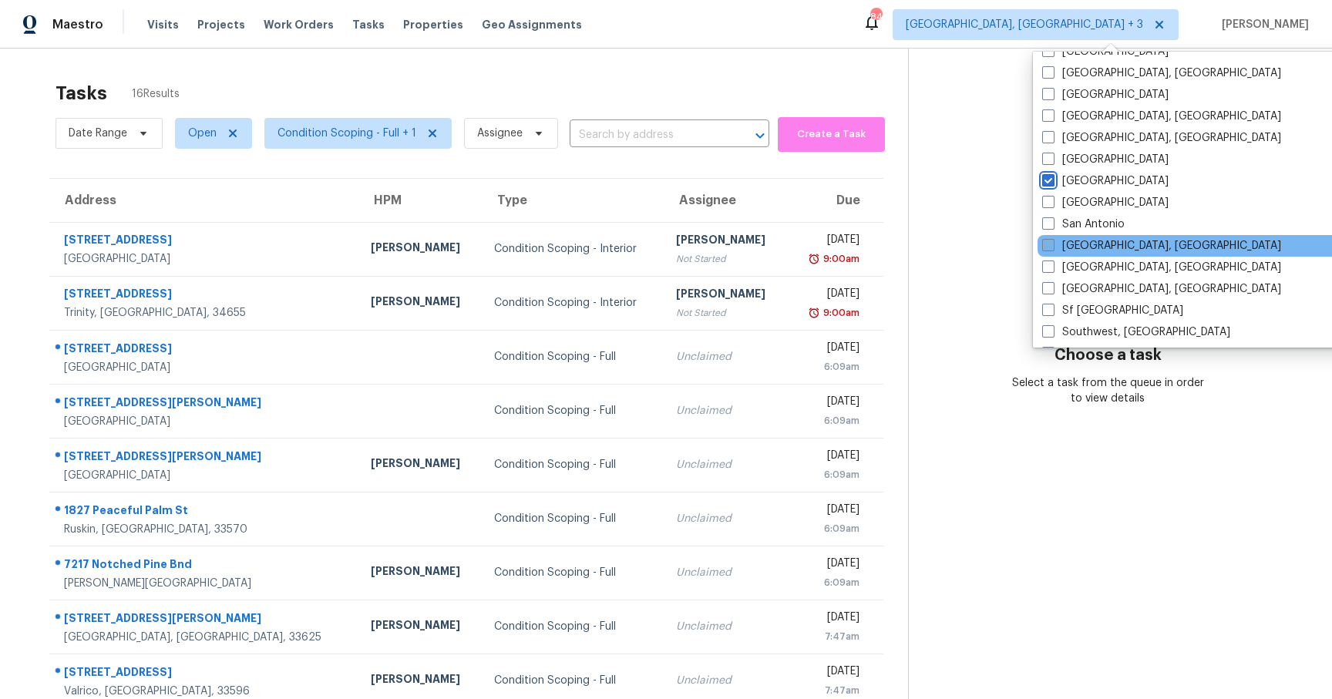
scroll to position [940, 0]
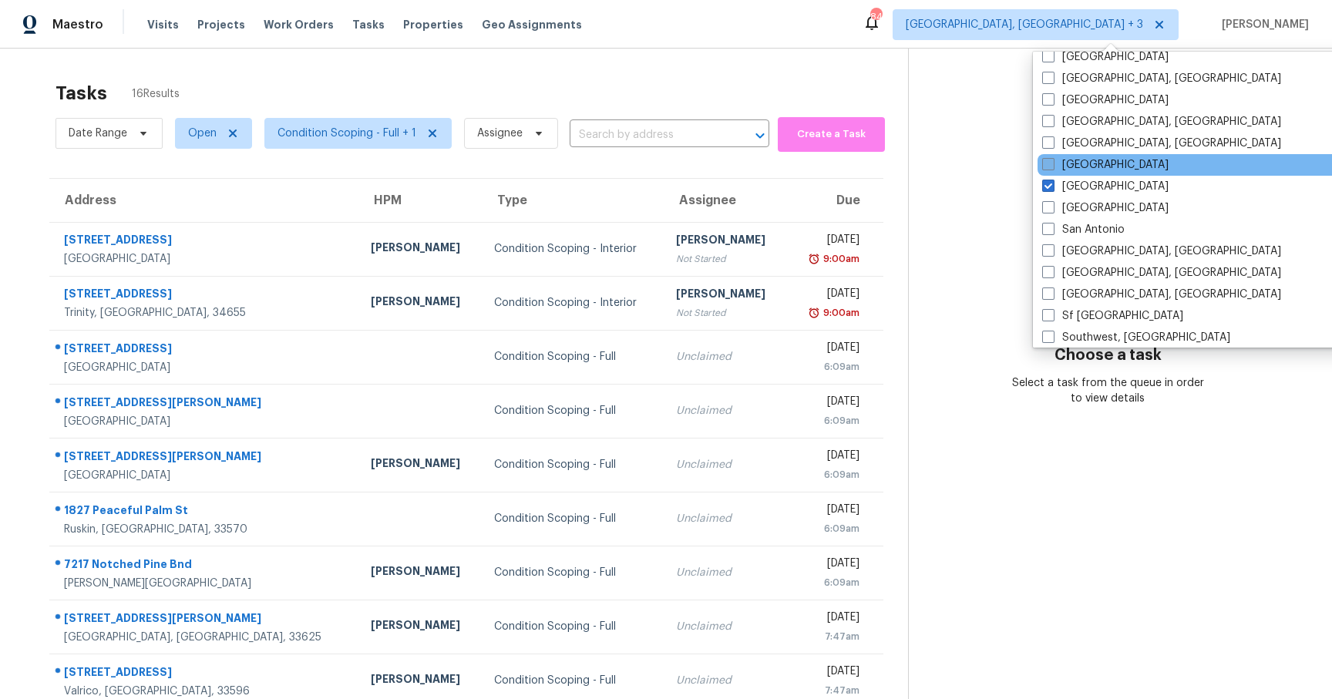
click at [1051, 163] on span at bounding box center [1048, 164] width 12 height 12
click at [1051, 163] on input "[GEOGRAPHIC_DATA]" at bounding box center [1047, 162] width 10 height 10
checkbox input "true"
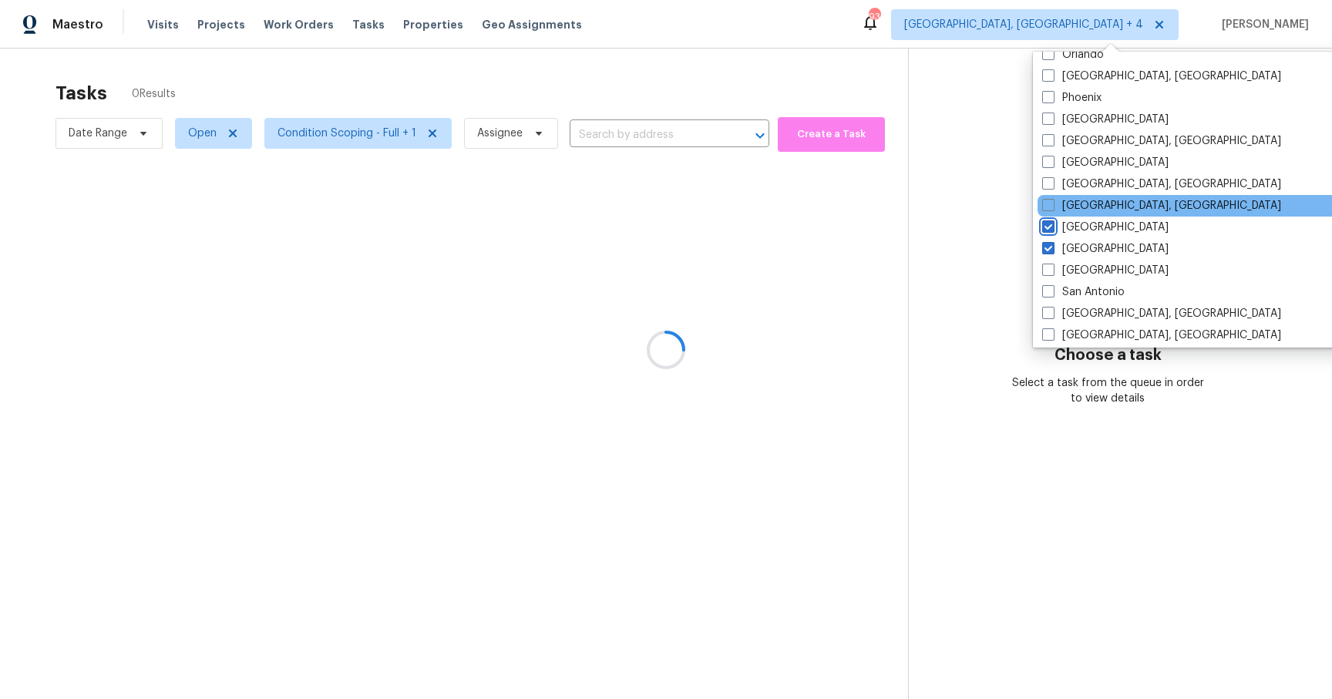
scroll to position [865, 0]
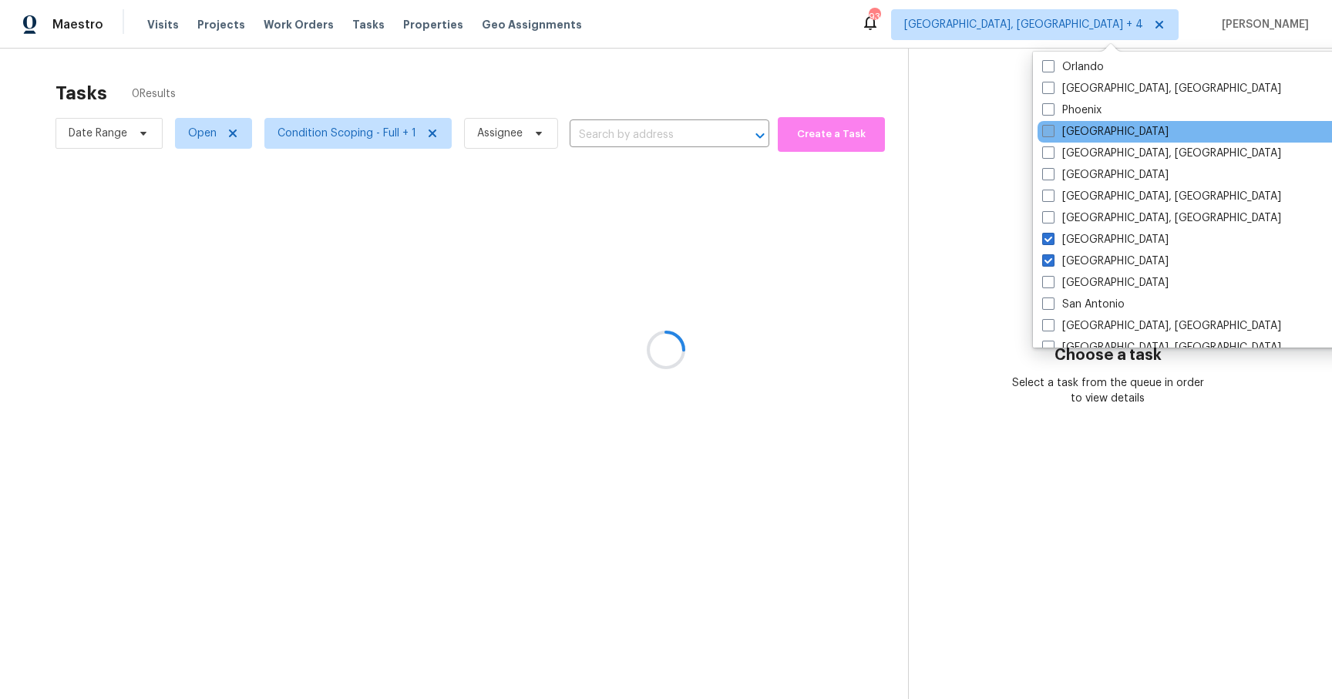
click at [1047, 133] on span at bounding box center [1048, 131] width 12 height 12
click at [1047, 133] on input "[GEOGRAPHIC_DATA]" at bounding box center [1047, 129] width 10 height 10
checkbox input "true"
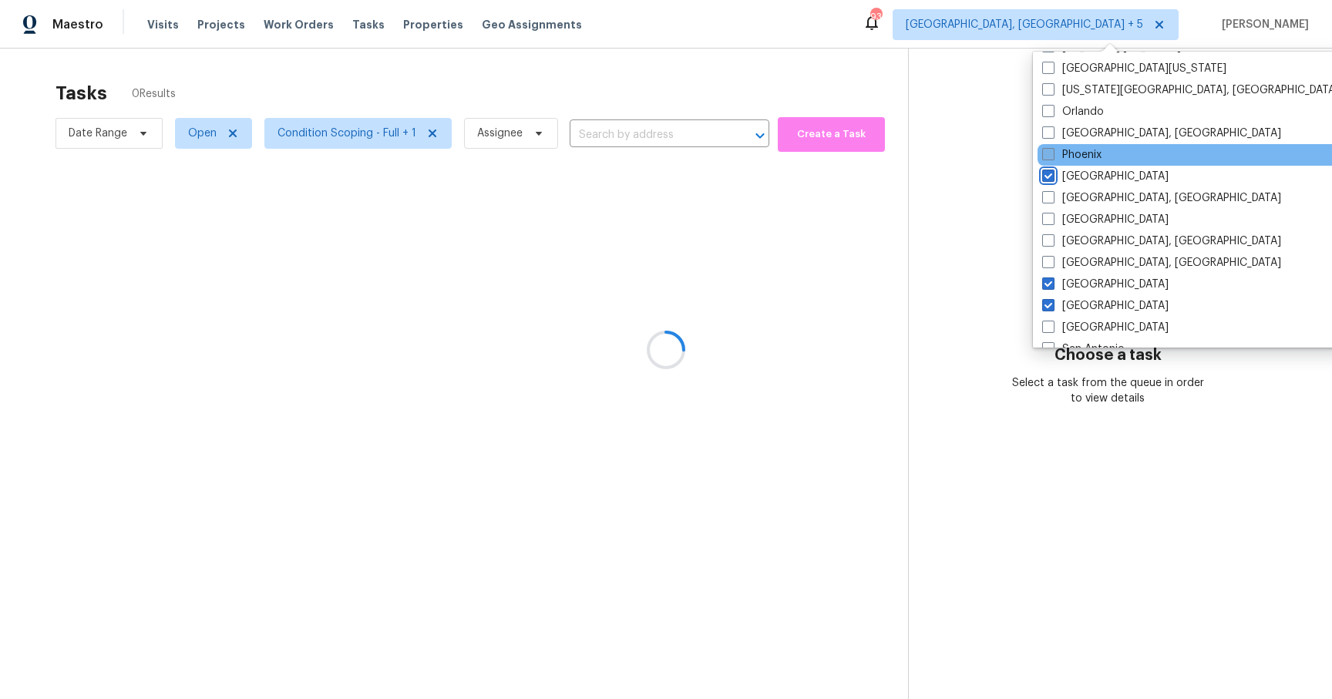
scroll to position [816, 0]
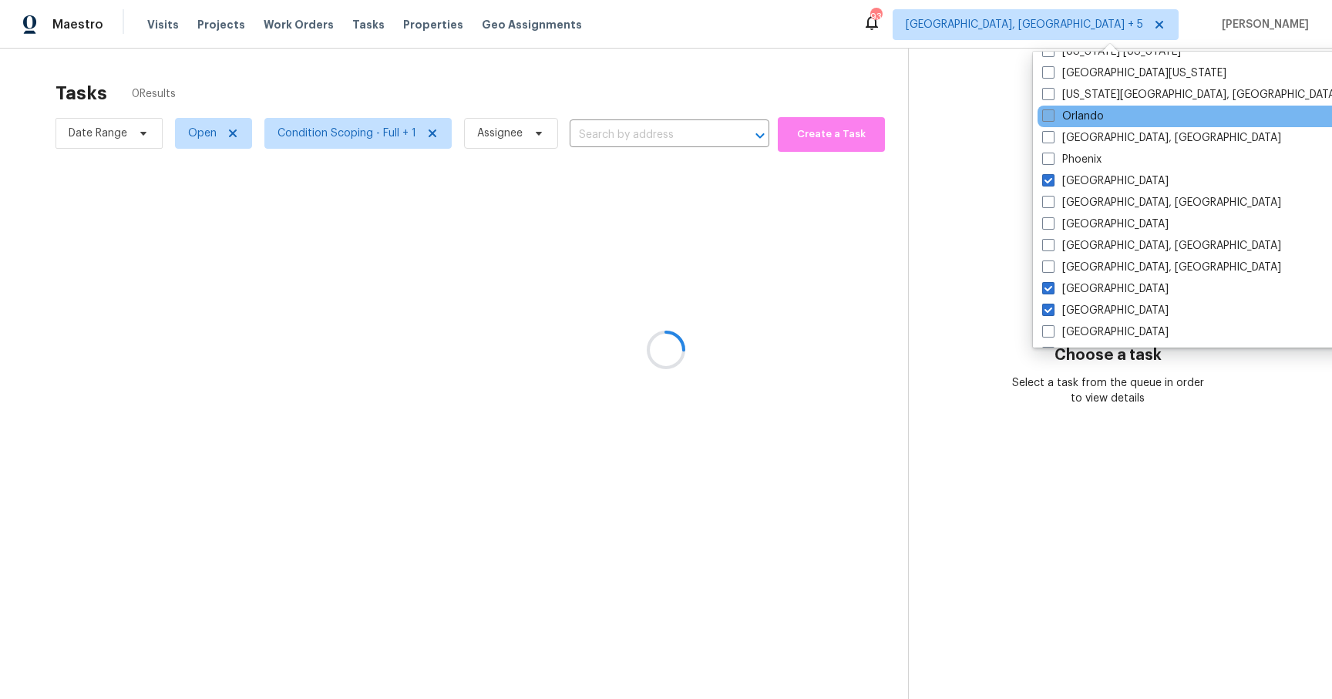
click at [1048, 119] on span at bounding box center [1048, 115] width 12 height 12
click at [1048, 119] on input "Orlando" at bounding box center [1047, 114] width 10 height 10
checkbox input "true"
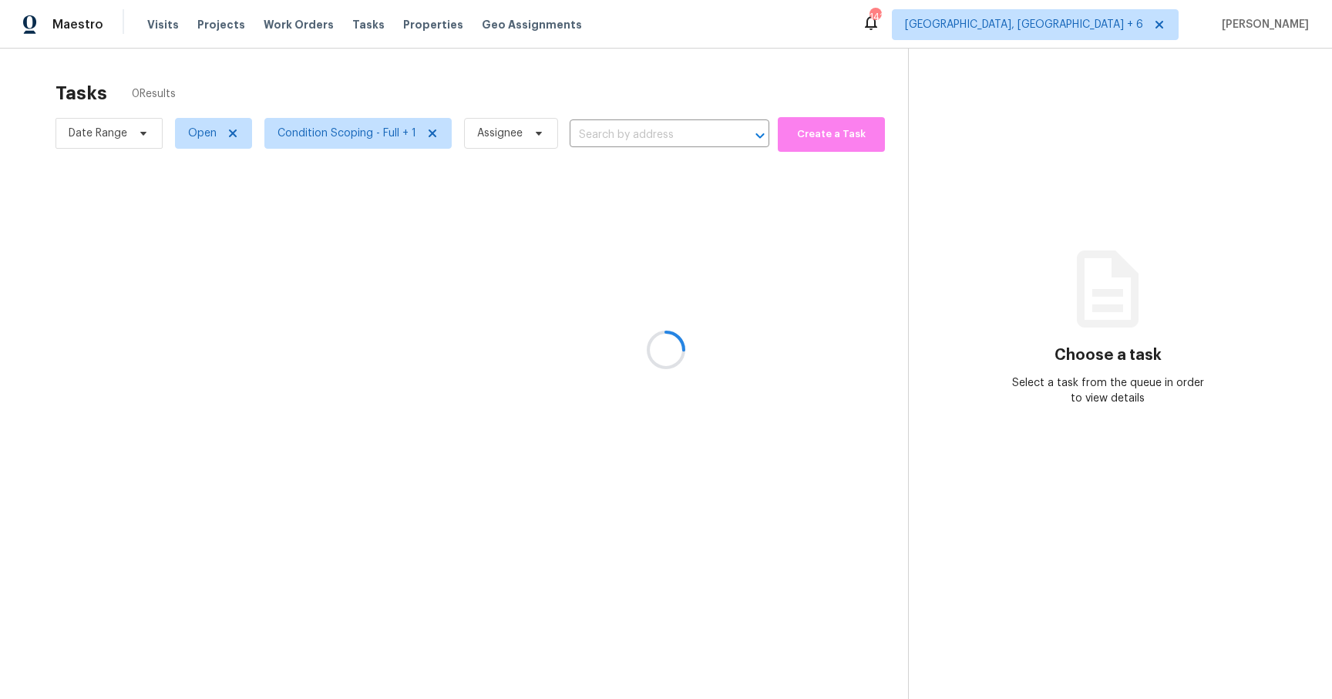
click at [629, 76] on div at bounding box center [666, 349] width 1332 height 699
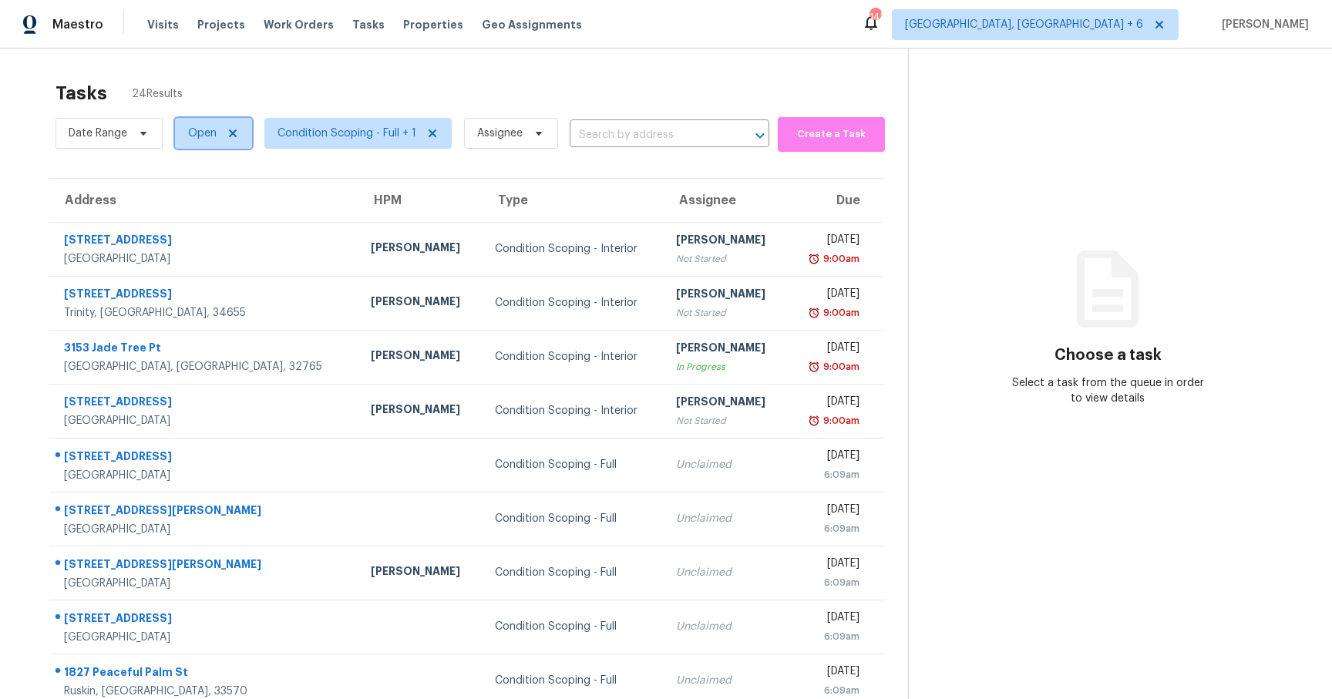
click at [230, 133] on icon at bounding box center [233, 134] width 8 height 8
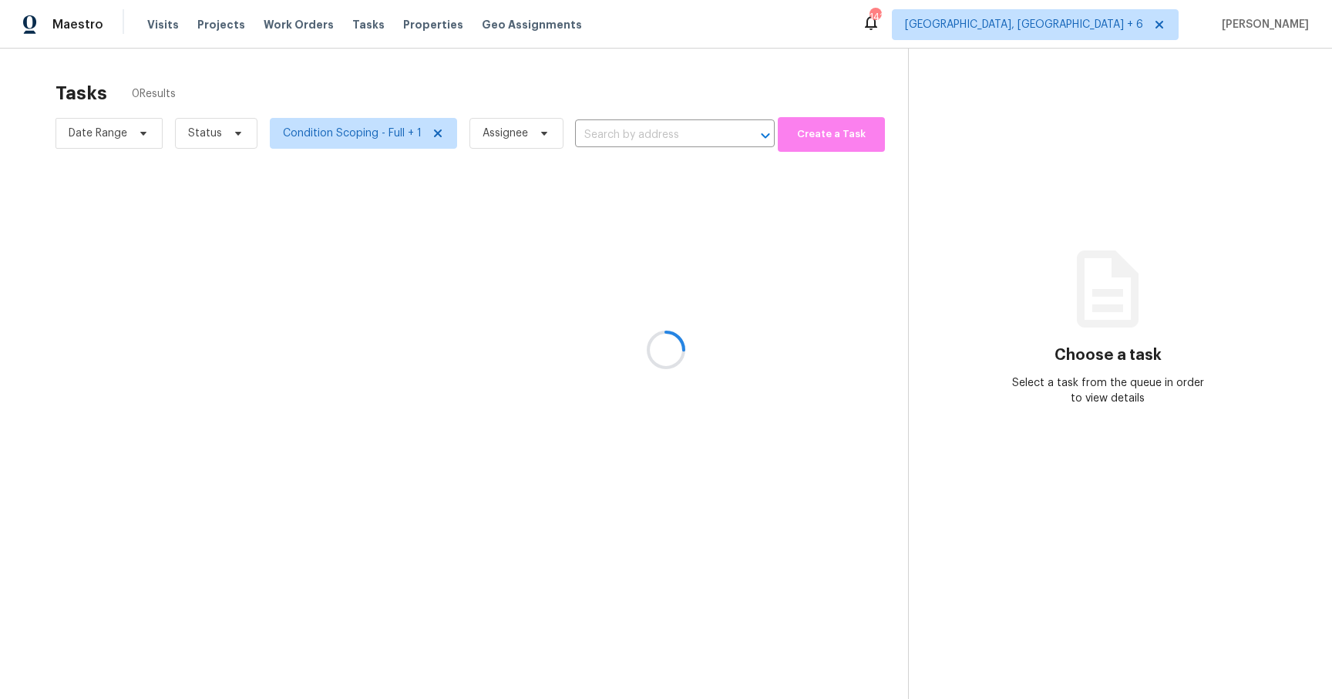
click at [236, 135] on div at bounding box center [666, 349] width 1332 height 699
click at [204, 134] on div at bounding box center [666, 349] width 1332 height 699
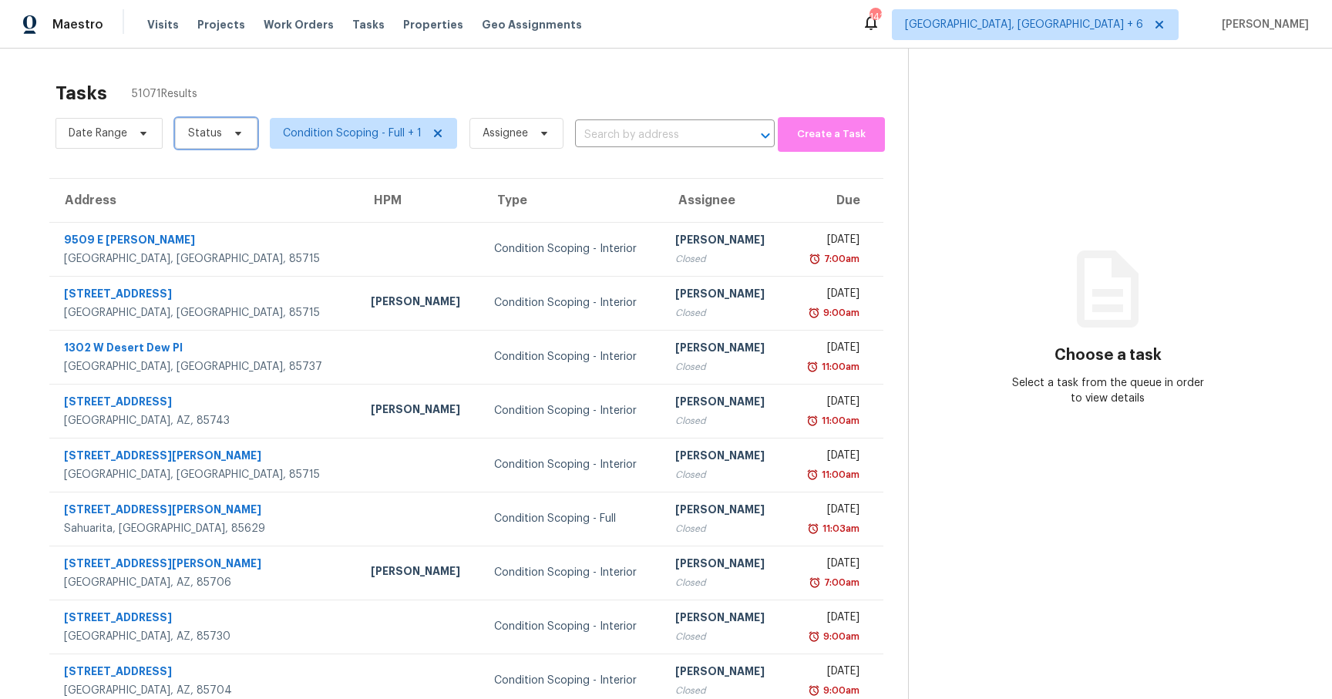
click at [232, 133] on icon at bounding box center [238, 133] width 12 height 12
click at [190, 176] on span at bounding box center [189, 176] width 12 height 12
click at [190, 176] on input "Closed" at bounding box center [188, 175] width 10 height 10
checkbox input "true"
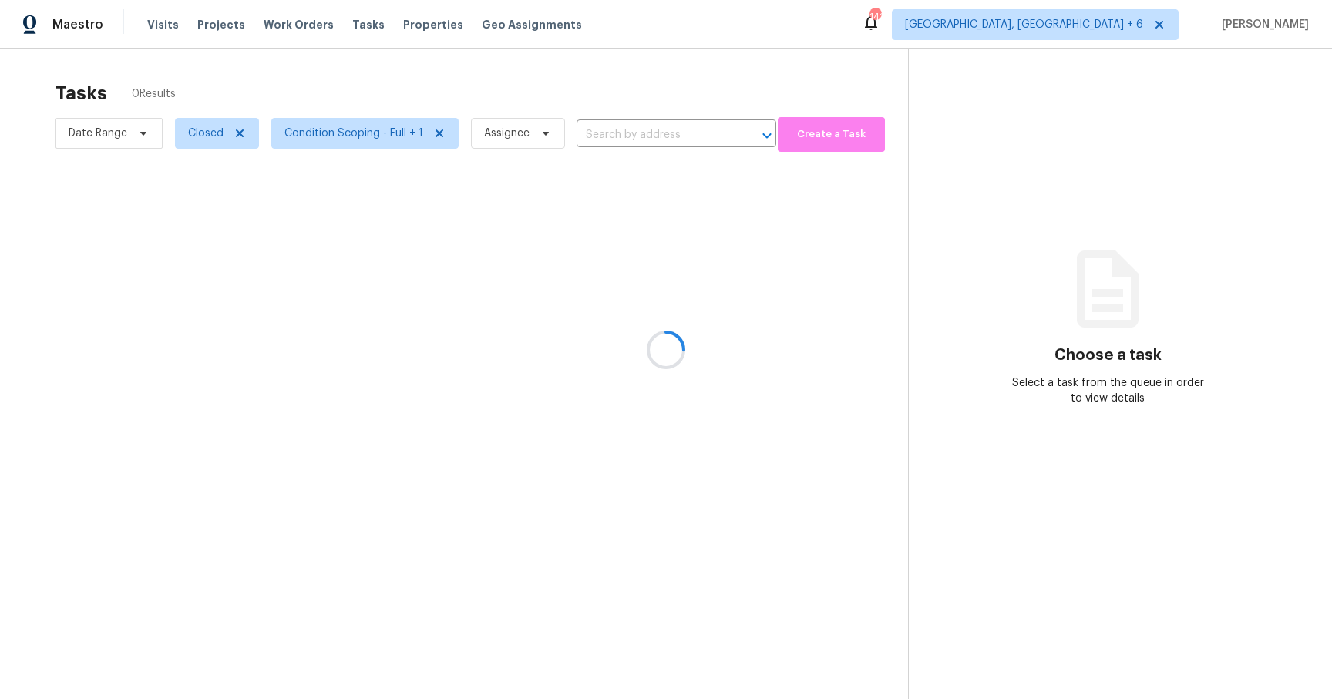
click at [82, 168] on div at bounding box center [666, 349] width 1332 height 699
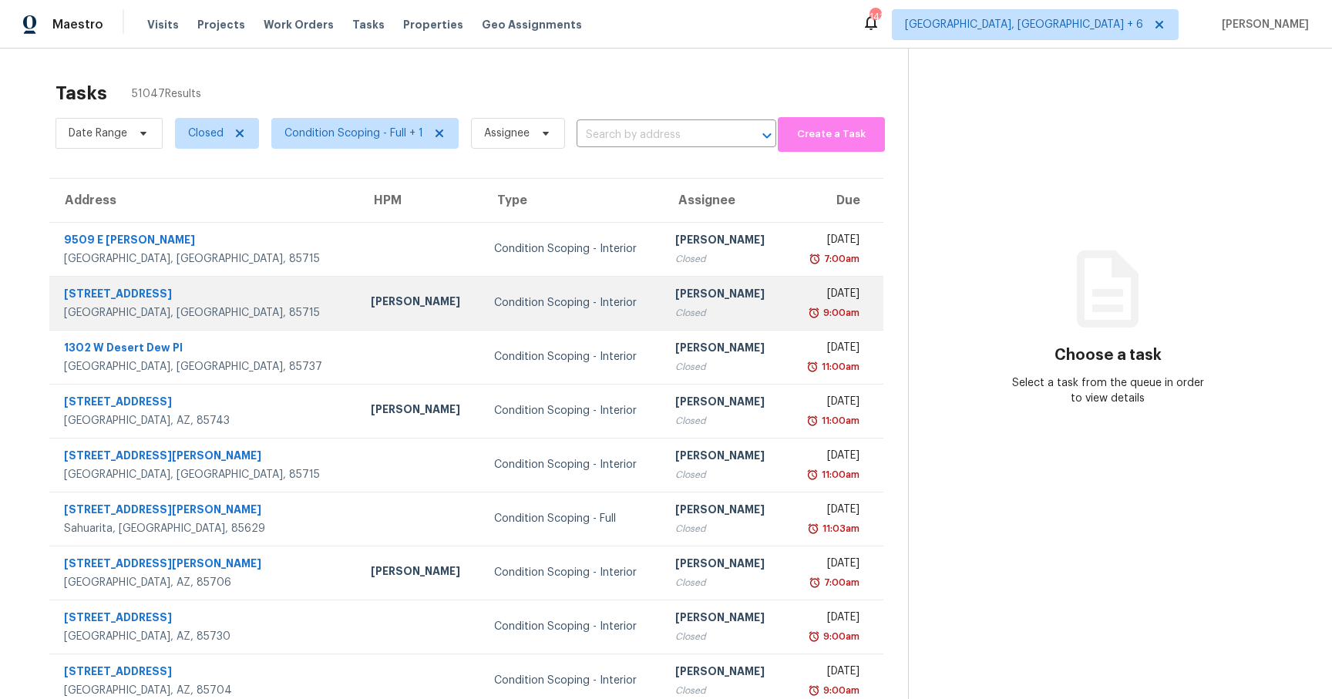
click at [136, 295] on div "[STREET_ADDRESS]" at bounding box center [205, 295] width 282 height 19
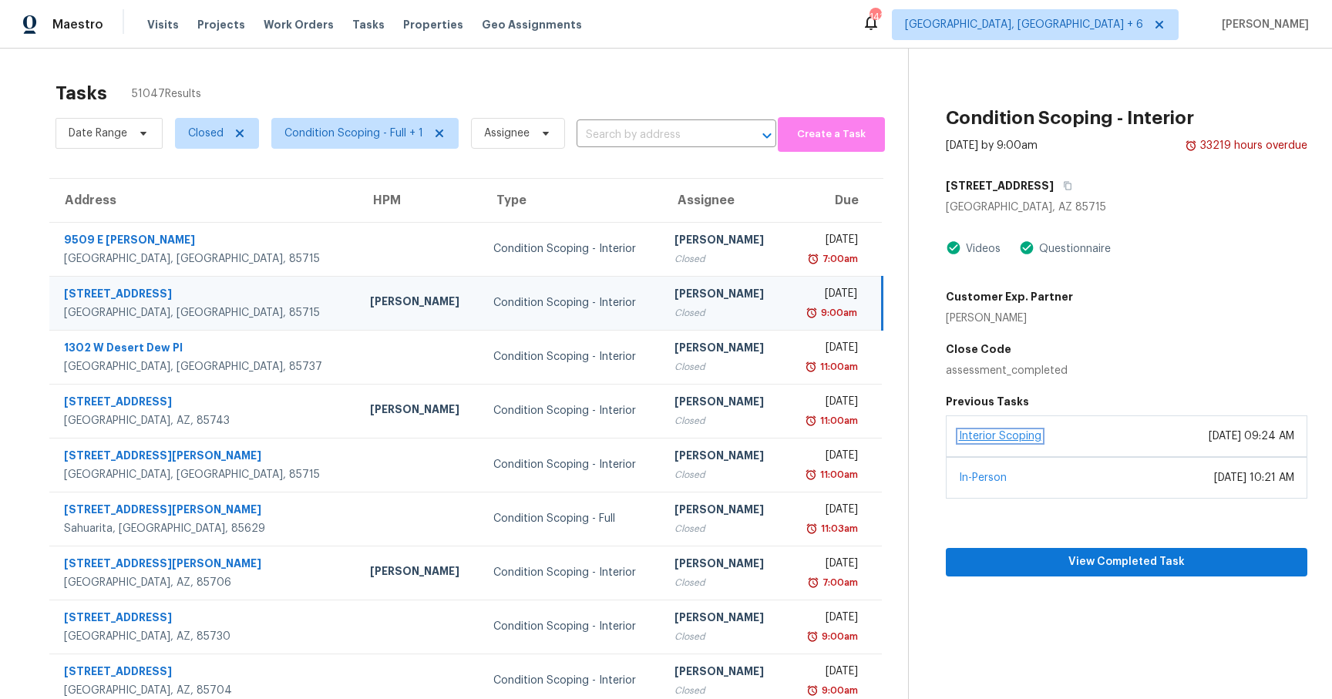
click at [991, 439] on link "Interior Scoping" at bounding box center [1000, 436] width 82 height 11
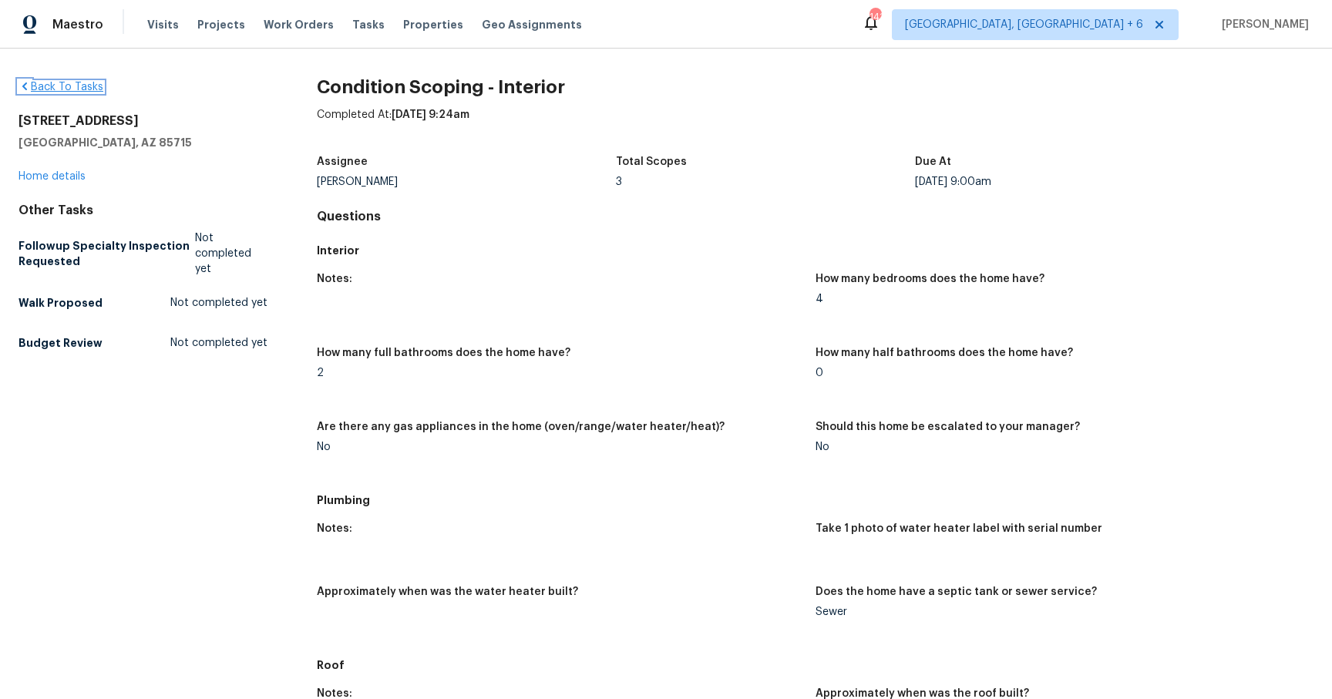
click at [69, 90] on link "Back To Tasks" at bounding box center [61, 87] width 85 height 11
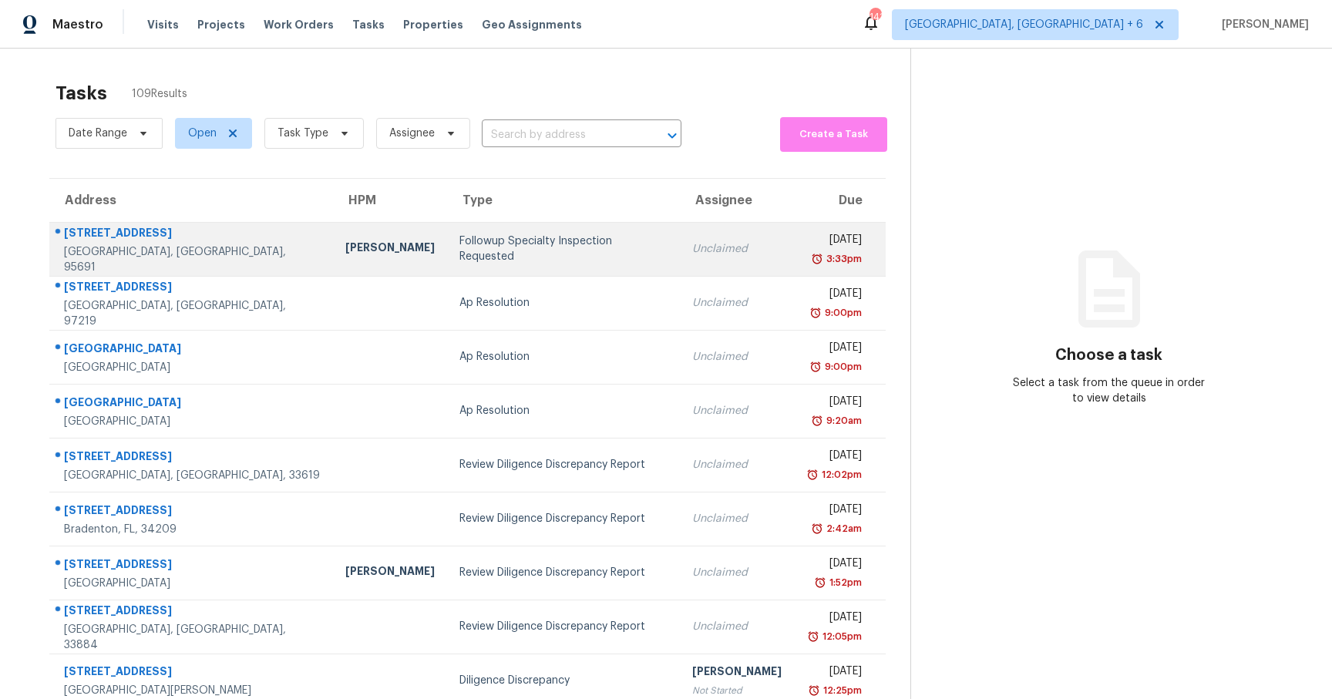
click at [155, 237] on div "[STREET_ADDRESS]" at bounding box center [192, 234] width 257 height 19
